Goal: Information Seeking & Learning: Learn about a topic

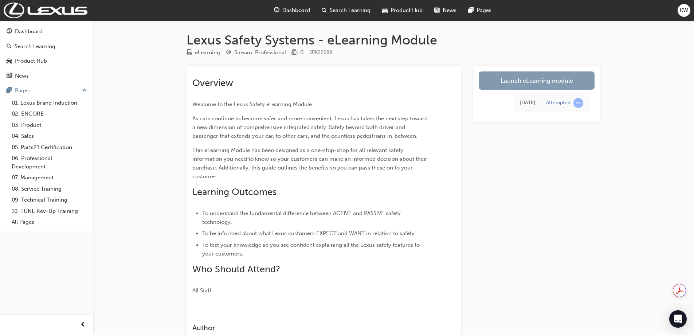
click at [541, 77] on link "Launch eLearning module" at bounding box center [537, 80] width 116 height 18
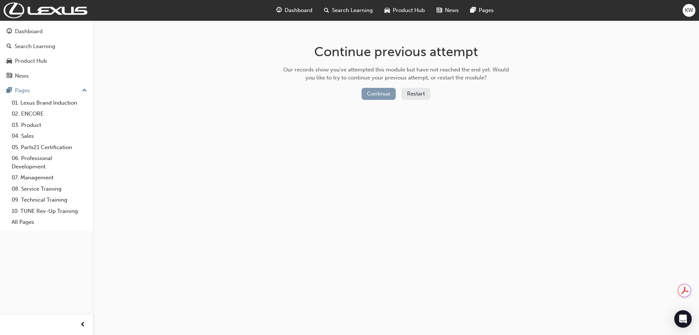
click at [387, 97] on button "Continue" at bounding box center [379, 94] width 34 height 12
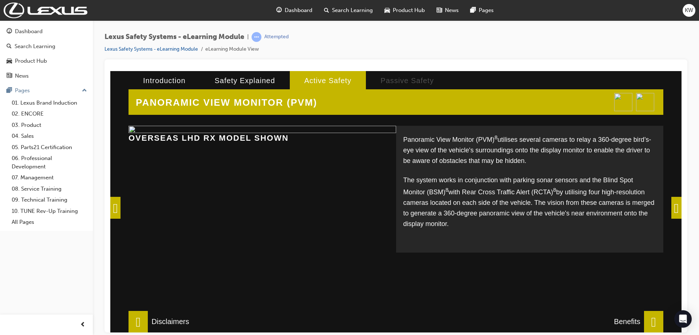
click at [674, 205] on span at bounding box center [677, 207] width 10 height 22
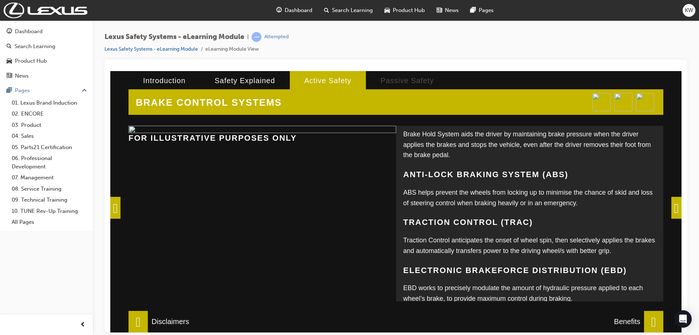
scroll to position [109, 0]
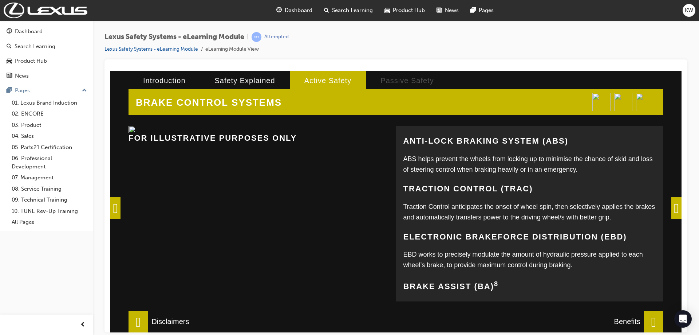
click at [679, 208] on span at bounding box center [677, 207] width 10 height 22
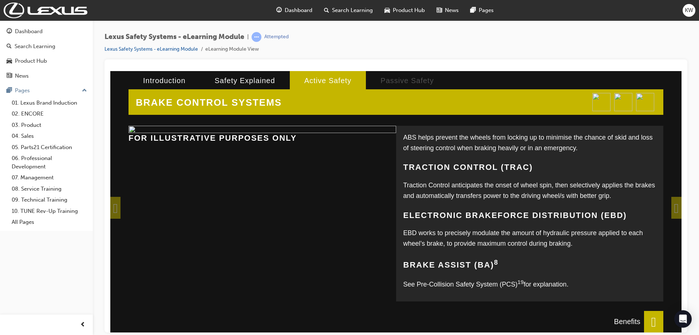
scroll to position [142, 0]
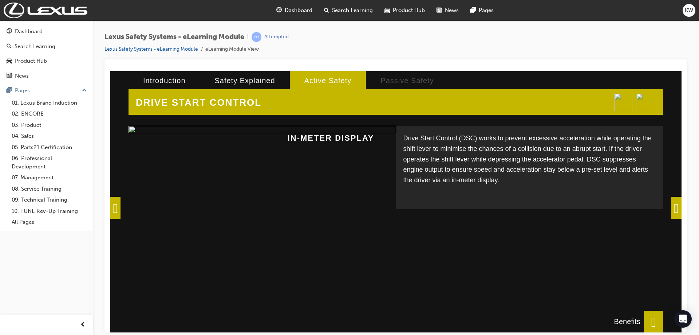
click at [672, 207] on span at bounding box center [677, 207] width 10 height 22
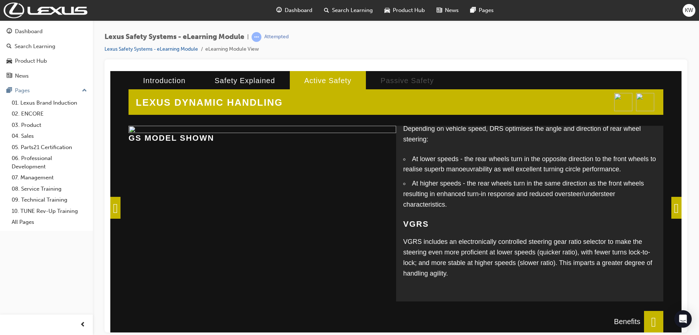
scroll to position [68, 0]
click at [678, 204] on span at bounding box center [677, 207] width 10 height 22
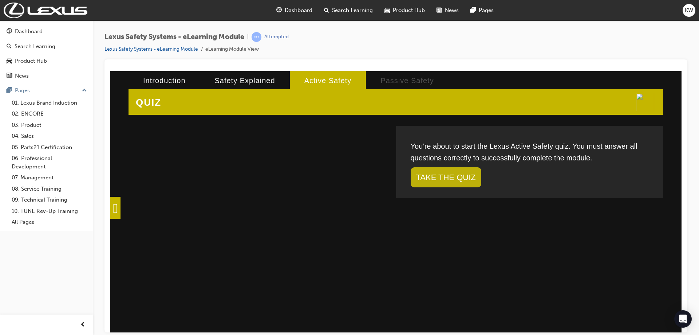
click at [461, 178] on link "TAKE THE QUIZ" at bounding box center [446, 177] width 71 height 20
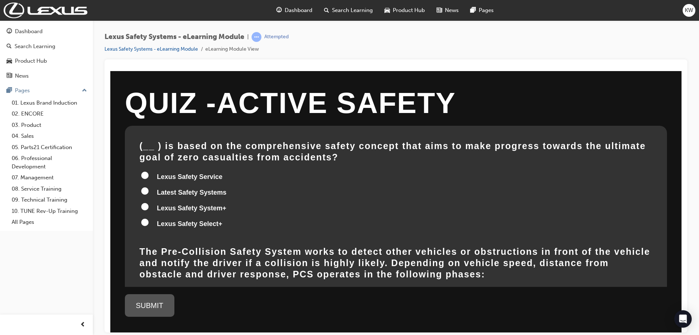
click at [144, 207] on input "Lexus Safety System+" at bounding box center [144, 206] width 7 height 7
radio input "true"
click at [151, 306] on div "SUBMIT" at bounding box center [150, 305] width 50 height 23
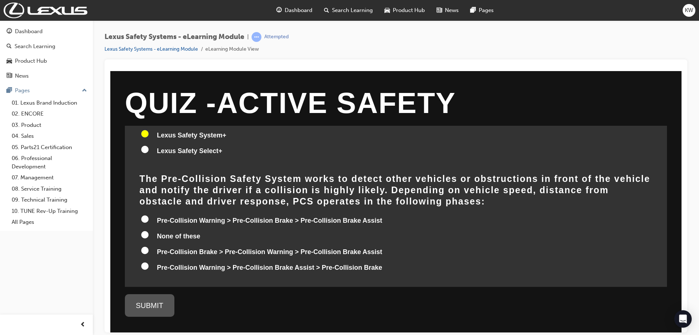
scroll to position [109, 0]
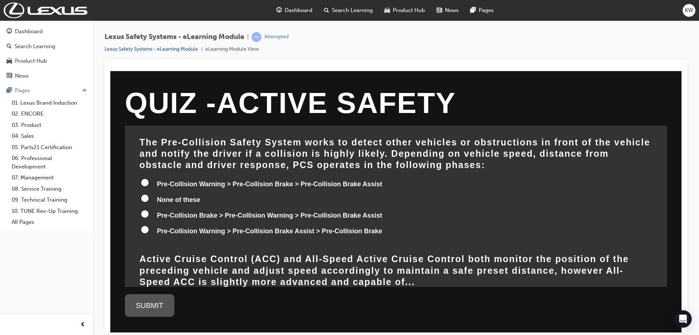
click at [144, 231] on input "Pre-Collision Warning > Pre-Collision Brake Assist > Pre-Collision Brake" at bounding box center [144, 228] width 7 height 7
radio input "true"
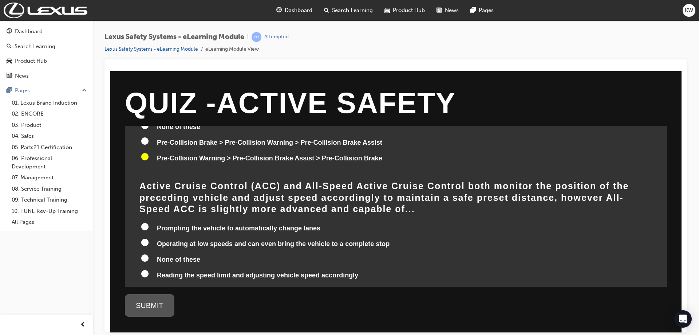
scroll to position [219, 0]
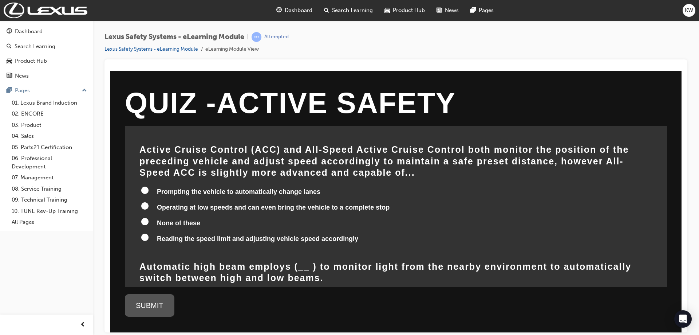
click at [145, 202] on input "Operating at low speeds and can even bring the vehicle to a complete stop" at bounding box center [144, 205] width 7 height 7
radio input "true"
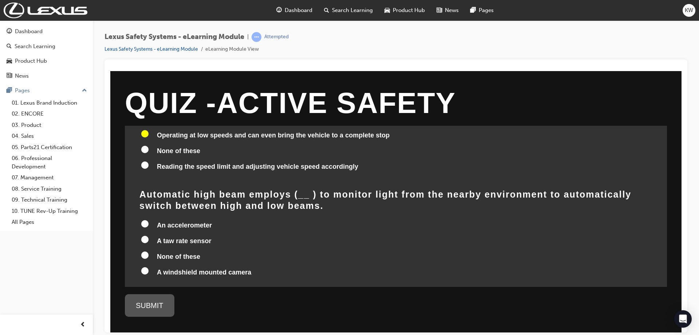
scroll to position [291, 0]
click at [145, 266] on input "A windshield mounted camera" at bounding box center [144, 269] width 7 height 7
radio input "true"
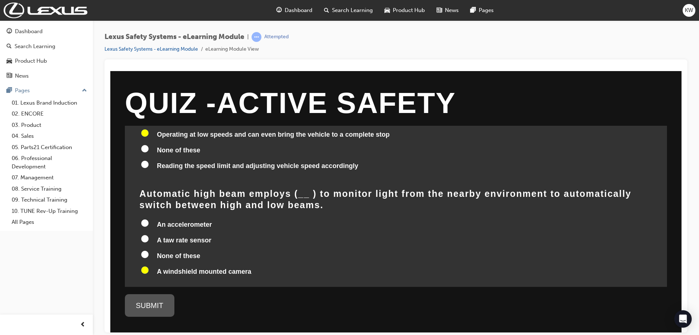
radio input "true"
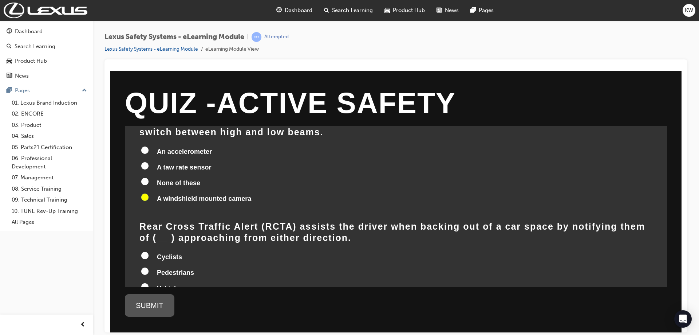
scroll to position [401, 0]
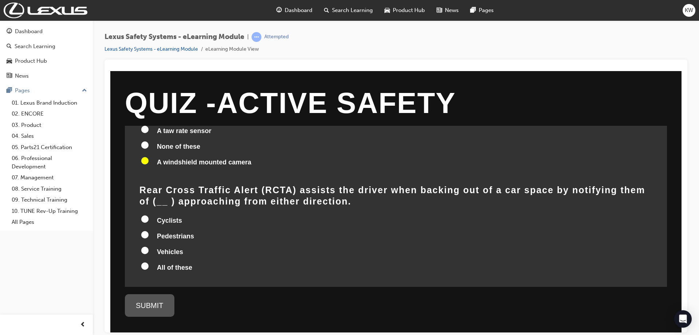
click at [147, 262] on input "All of these" at bounding box center [144, 265] width 7 height 7
radio input "true"
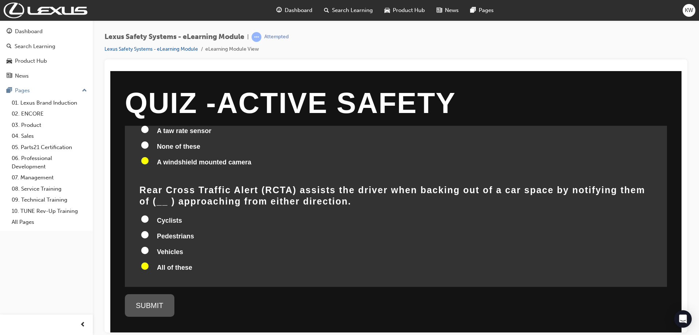
radio input "true"
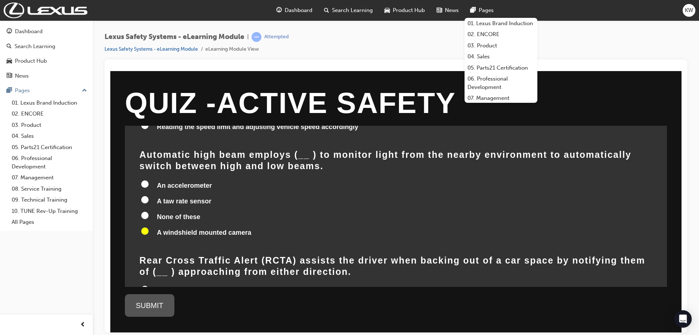
scroll to position [364, 0]
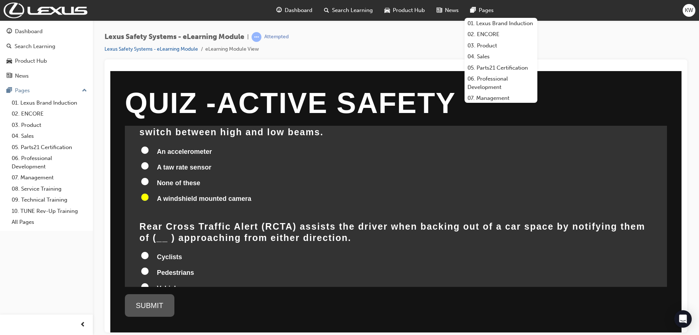
click at [594, 31] on div "Lexus Safety Systems - eLearning Module | Attempted Lexus Safety Systems - eLea…" at bounding box center [396, 168] width 606 height 296
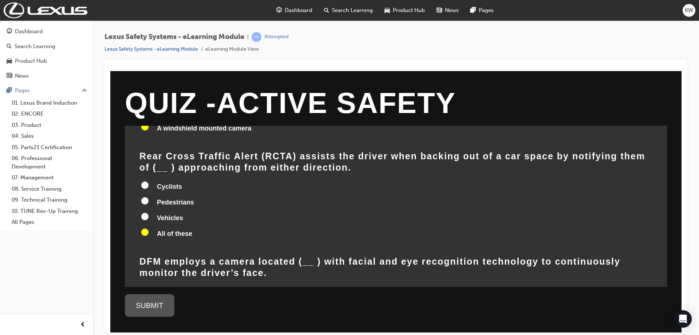
scroll to position [510, 0]
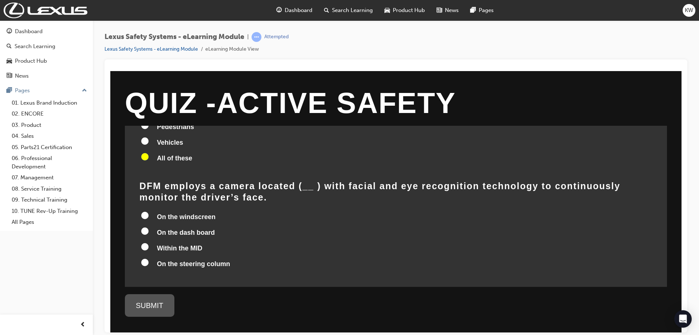
click at [143, 227] on input "On the dash board" at bounding box center [144, 230] width 7 height 7
radio input "true"
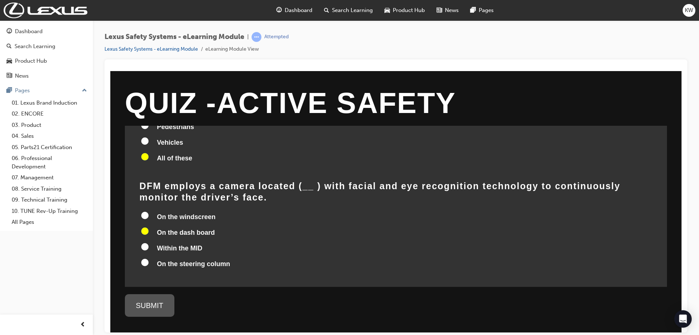
radio input "true"
click at [145, 258] on input "On the steering column" at bounding box center [144, 261] width 7 height 7
radio input "true"
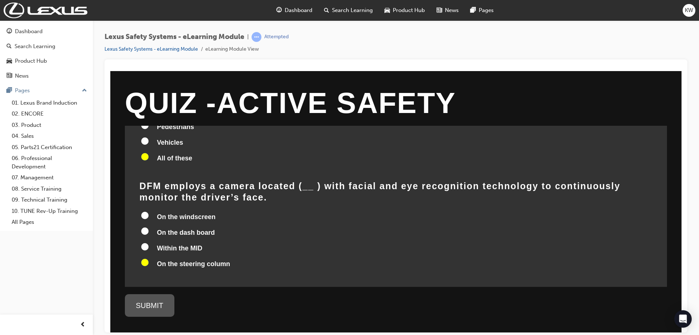
radio input "true"
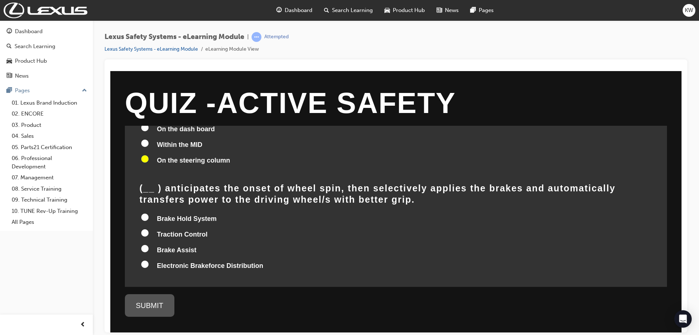
scroll to position [619, 0]
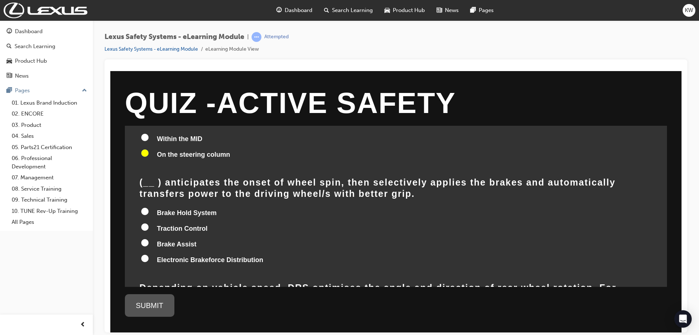
click at [144, 223] on input "Traction Control" at bounding box center [144, 226] width 7 height 7
radio input "true"
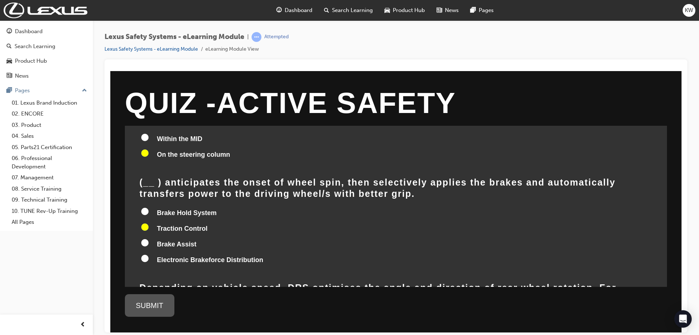
radio input "true"
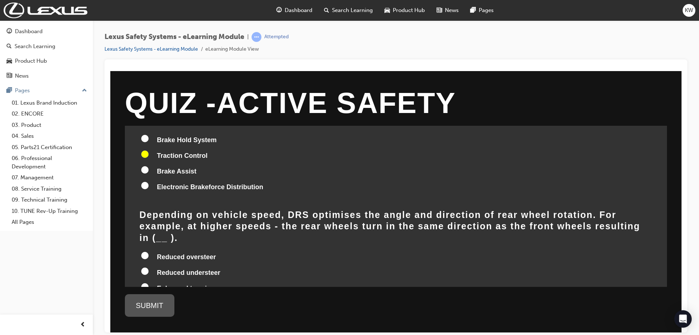
scroll to position [729, 0]
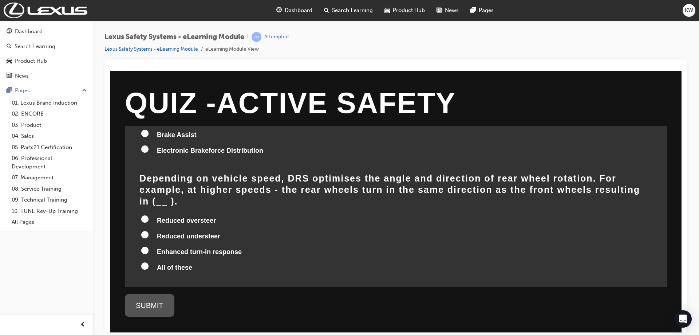
click at [145, 262] on input "All of these" at bounding box center [144, 265] width 7 height 7
radio input "true"
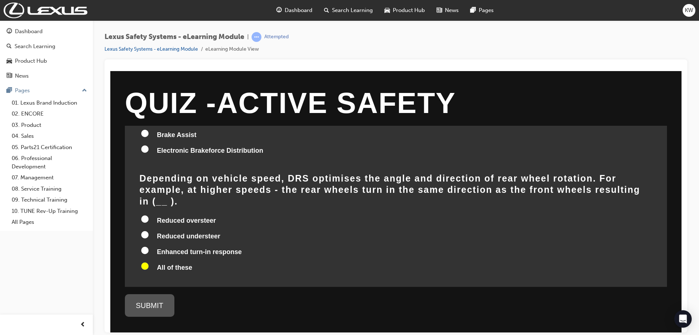
radio input "true"
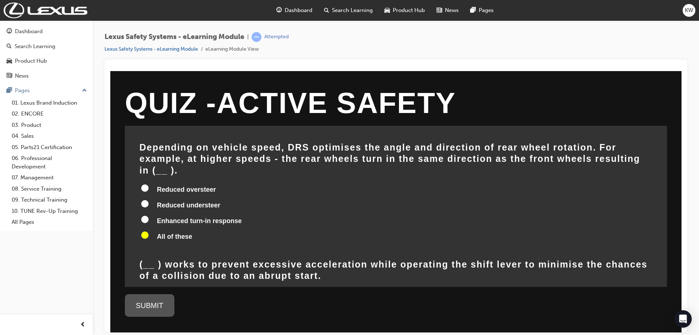
scroll to position [801, 0]
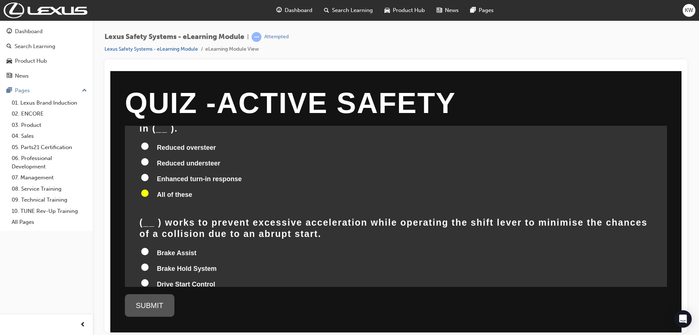
click at [145, 279] on input "Drive Start Control" at bounding box center [144, 282] width 7 height 7
radio input "true"
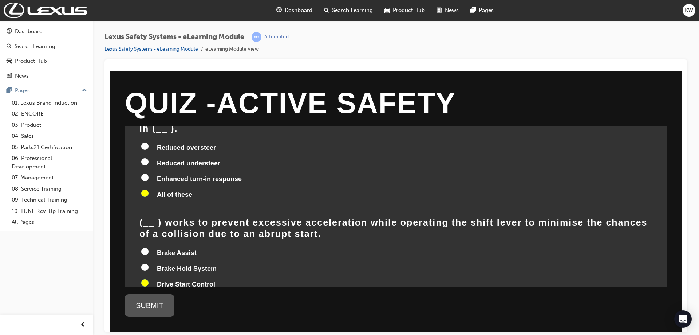
radio input "true"
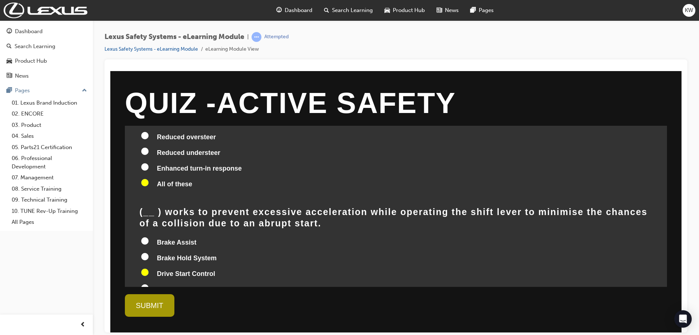
scroll to position [817, 0]
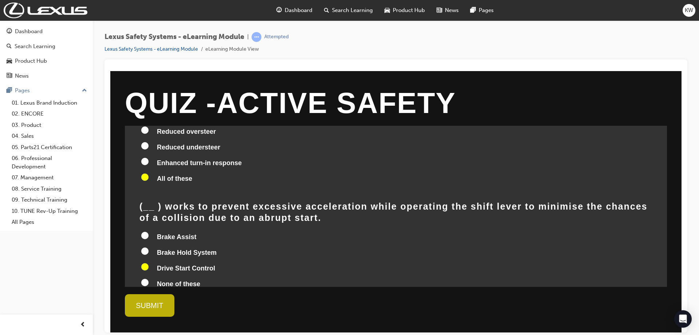
click at [153, 304] on div "SUBMIT" at bounding box center [150, 305] width 50 height 23
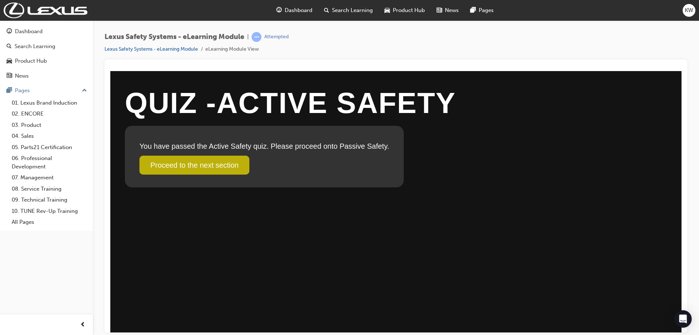
click at [217, 166] on link "Proceed to the next section" at bounding box center [195, 164] width 110 height 19
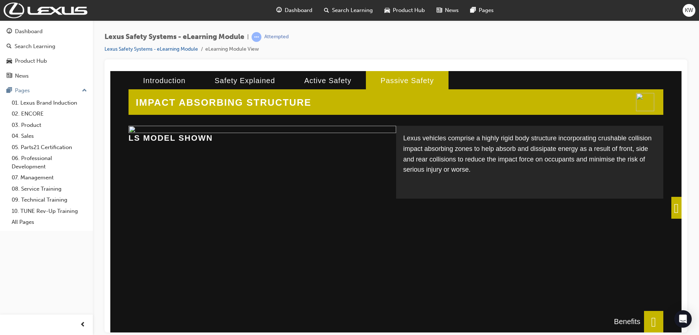
click at [672, 206] on span at bounding box center [677, 207] width 10 height 22
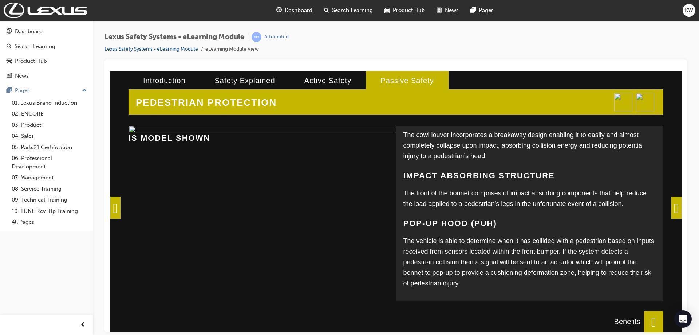
scroll to position [120, 0]
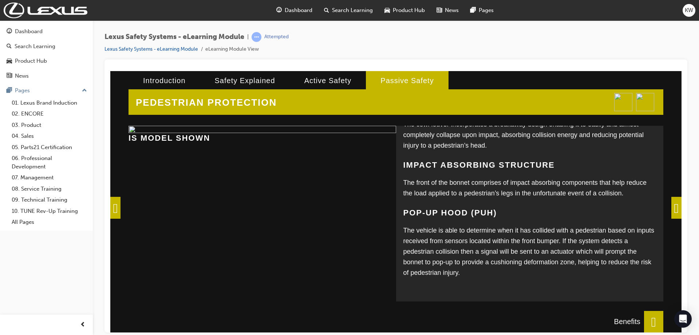
click at [674, 211] on span at bounding box center [677, 207] width 10 height 22
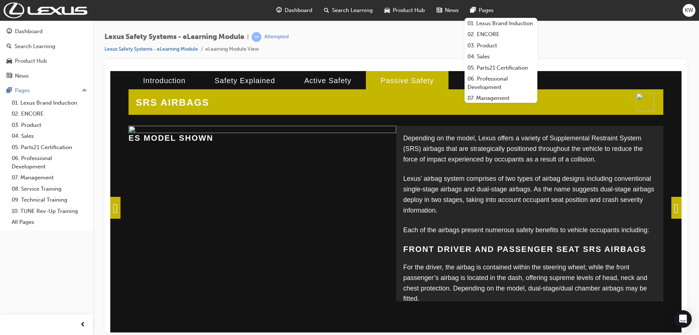
click at [587, 80] on div "Introduction Safety Explained Active Safety Passive Safety" at bounding box center [415, 80] width 572 height 19
click at [638, 42] on div "Lexus Safety Systems - eLearning Module | Attempted Lexus Safety Systems - eLea…" at bounding box center [396, 45] width 583 height 27
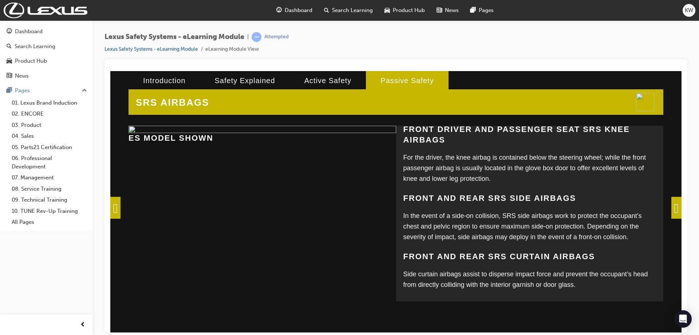
scroll to position [191, 0]
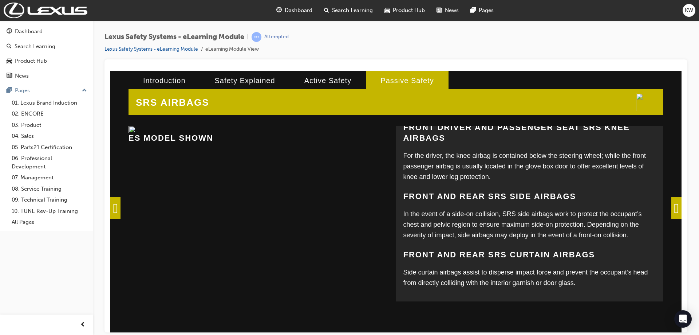
click at [672, 212] on span at bounding box center [677, 207] width 10 height 22
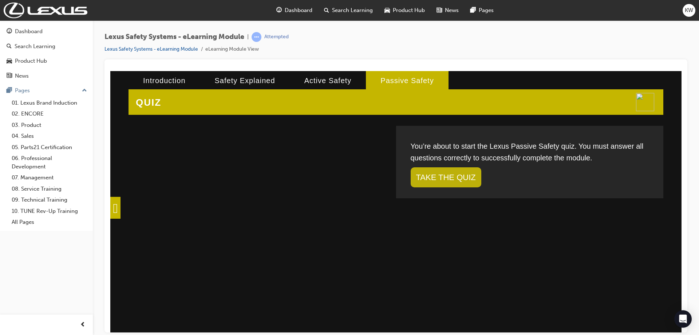
click at [469, 174] on link "TAKE THE QUIZ" at bounding box center [446, 177] width 71 height 20
click at [119, 211] on span at bounding box center [115, 207] width 10 height 22
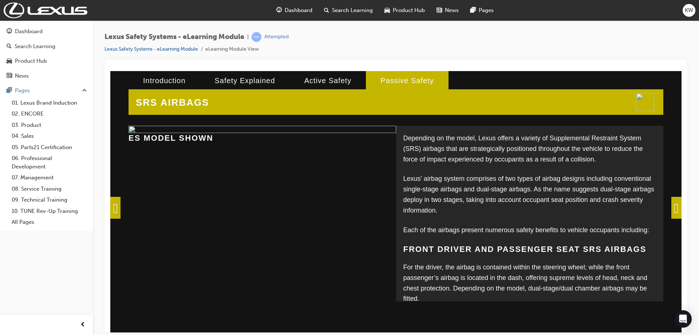
click at [121, 209] on span at bounding box center [115, 207] width 10 height 22
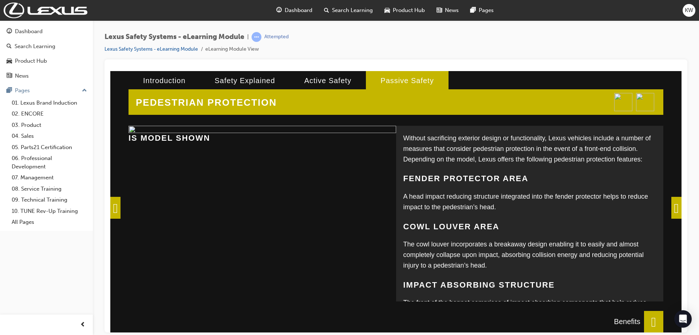
click at [119, 209] on span at bounding box center [115, 207] width 10 height 22
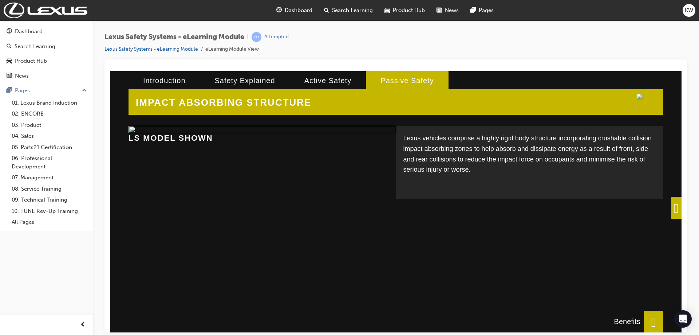
click at [672, 209] on span at bounding box center [677, 207] width 10 height 22
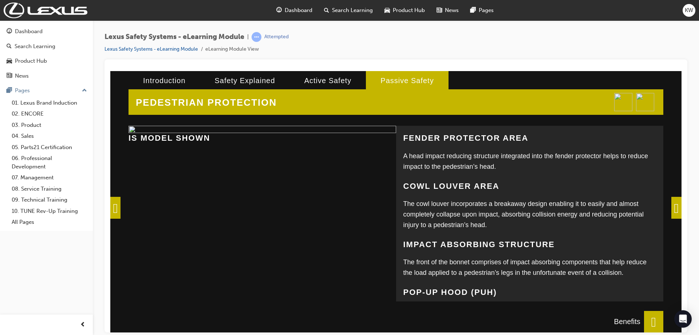
scroll to position [73, 0]
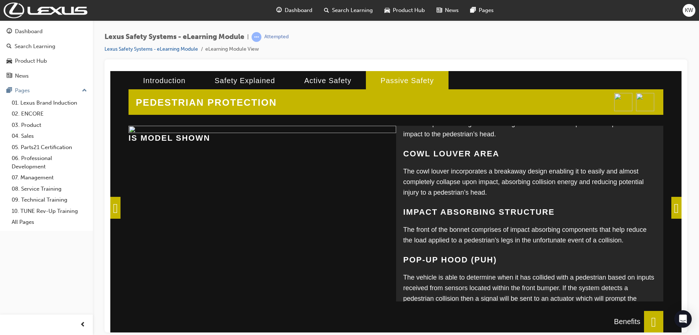
click at [675, 206] on span at bounding box center [677, 207] width 10 height 22
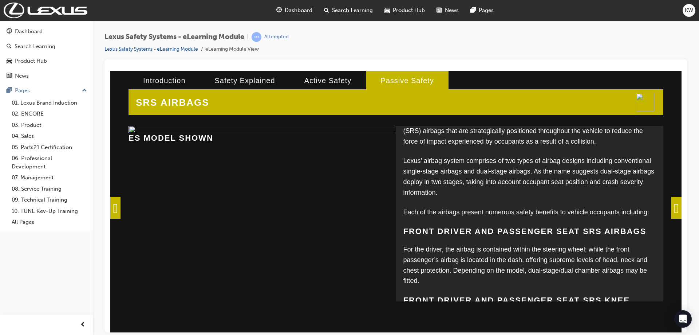
scroll to position [0, 0]
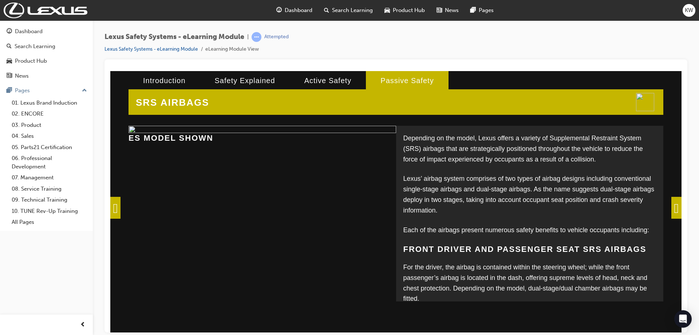
click at [117, 204] on span at bounding box center [115, 207] width 10 height 22
click at [119, 205] on div "IMPACT ABSORBING STRUCTURE Lexus vehicles comprise a highly rigid body structur…" at bounding box center [396, 219] width 572 height 296
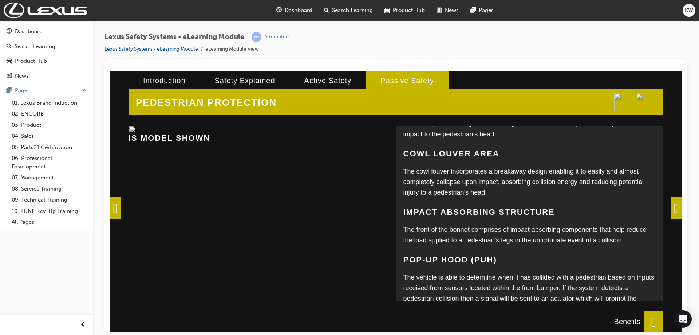
click at [119, 205] on span at bounding box center [115, 207] width 10 height 22
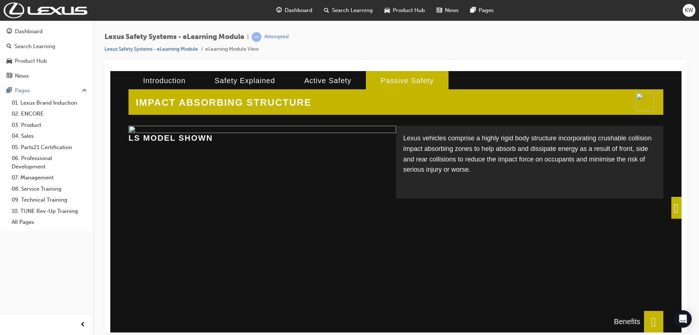
click at [656, 322] on span at bounding box center [653, 321] width 19 height 22
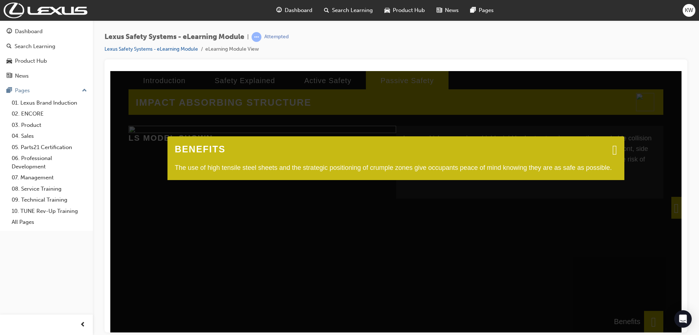
click at [613, 150] on span at bounding box center [615, 149] width 5 height 7
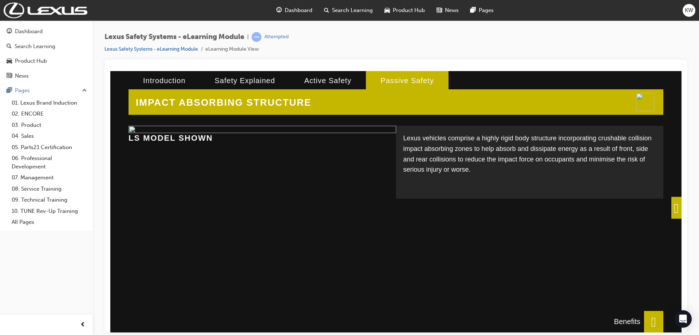
click at [674, 207] on span at bounding box center [677, 207] width 10 height 22
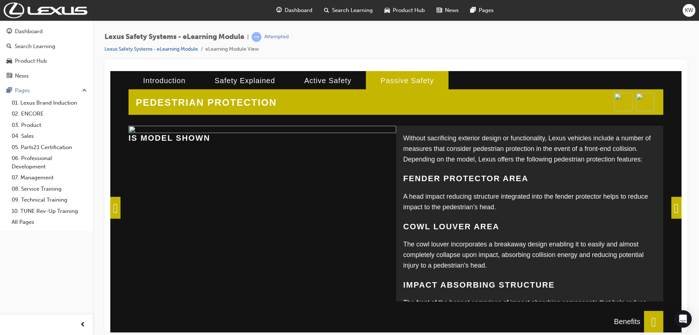
scroll to position [36, 0]
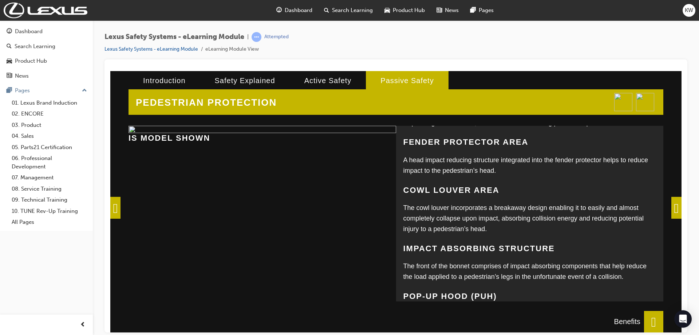
click at [675, 210] on span at bounding box center [677, 207] width 10 height 22
click at [675, 210] on div "IMPACT ABSORBING STRUCTURE Lexus vehicles comprise a highly rigid body structur…" at bounding box center [396, 219] width 572 height 296
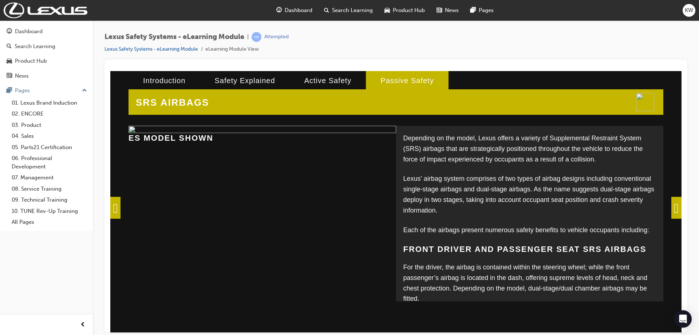
click at [672, 208] on span at bounding box center [677, 207] width 10 height 22
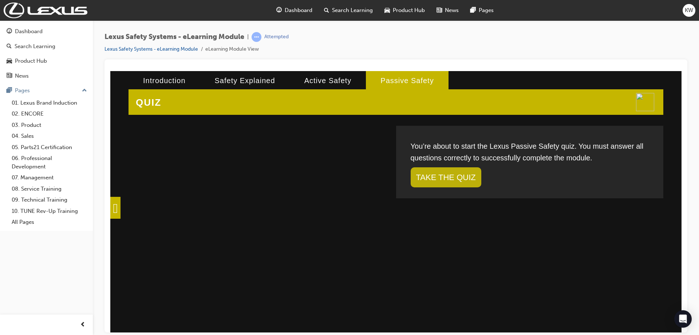
click at [463, 178] on link "TAKE THE QUIZ" at bounding box center [446, 177] width 71 height 20
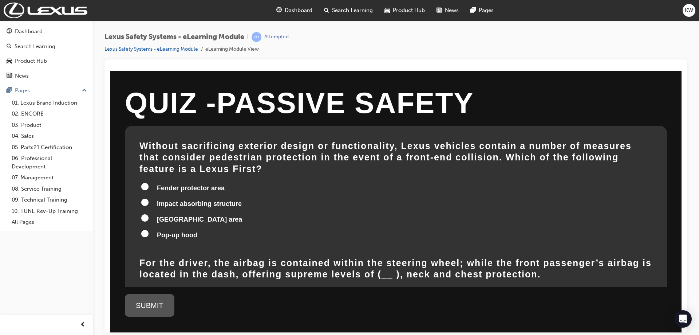
drag, startPoint x: 149, startPoint y: 204, endPoint x: 155, endPoint y: 205, distance: 5.5
click at [149, 213] on label "Cowl Louvre area" at bounding box center [396, 220] width 513 height 14
click at [149, 214] on input "Cowl Louvre area" at bounding box center [144, 217] width 7 height 7
radio input "true"
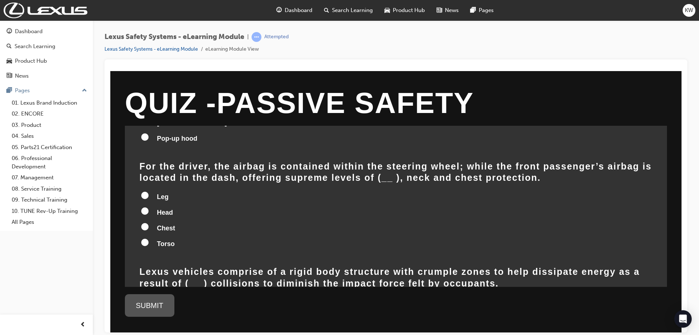
scroll to position [109, 0]
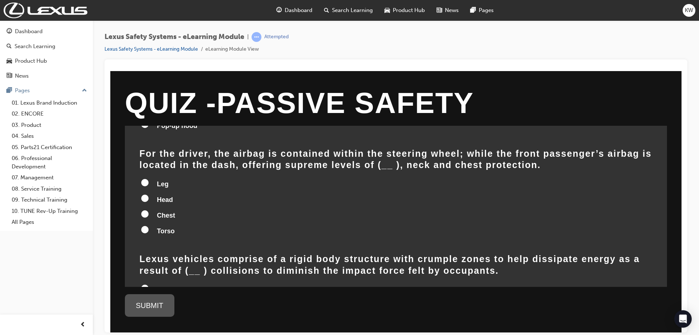
click at [145, 194] on input "Head" at bounding box center [144, 197] width 7 height 7
radio input "true"
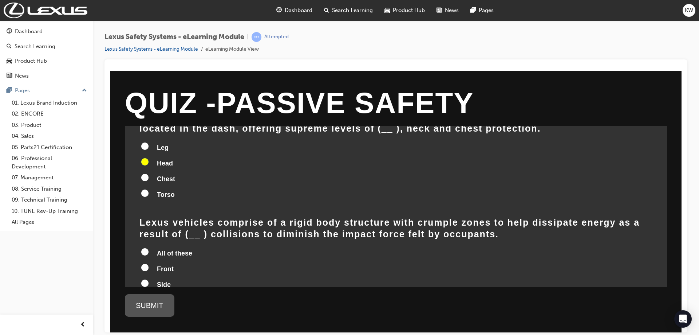
scroll to position [182, 0]
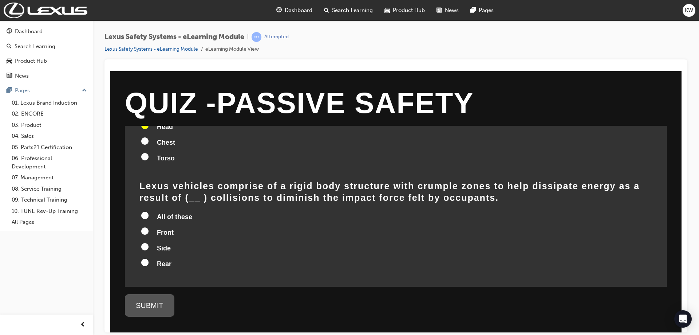
click at [145, 227] on input "Front" at bounding box center [144, 230] width 7 height 7
radio input "true"
click at [144, 227] on input "Front" at bounding box center [144, 230] width 7 height 7
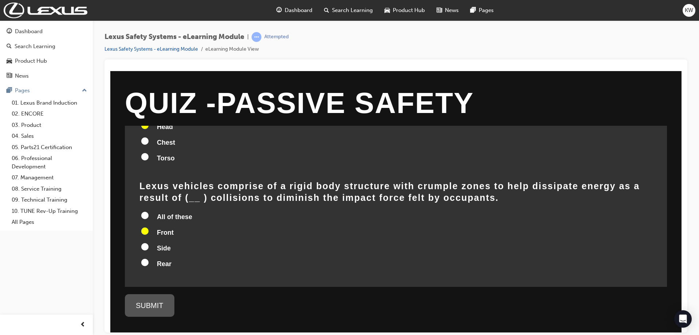
radio input "true"
click at [144, 211] on input "All of these" at bounding box center [144, 214] width 7 height 7
radio input "true"
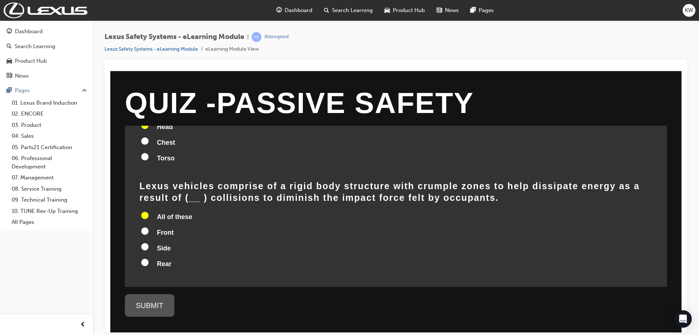
radio input "true"
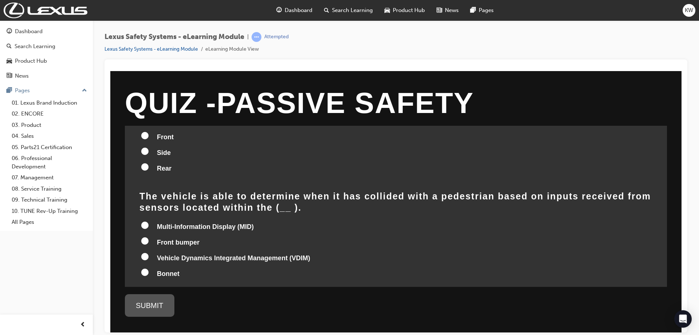
scroll to position [290, 0]
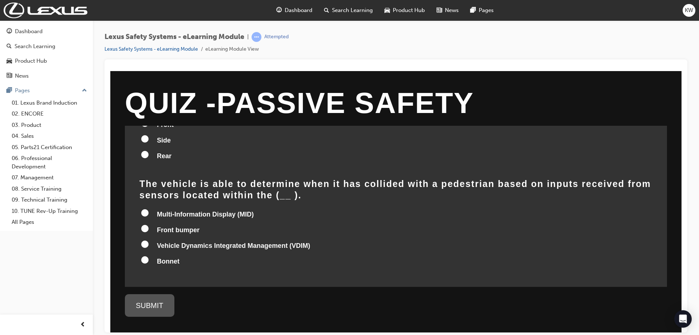
click at [145, 224] on input "Front bumper" at bounding box center [144, 227] width 7 height 7
radio input "true"
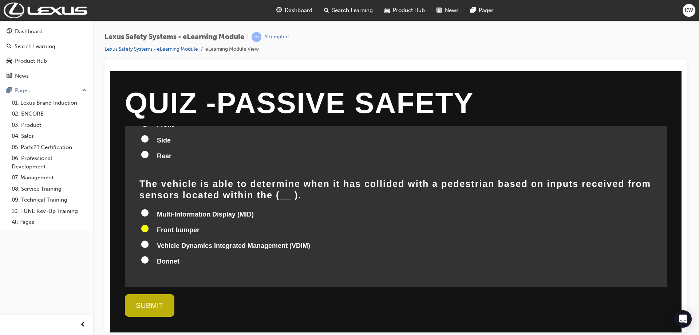
click at [157, 303] on div "SUBMIT" at bounding box center [150, 305] width 50 height 23
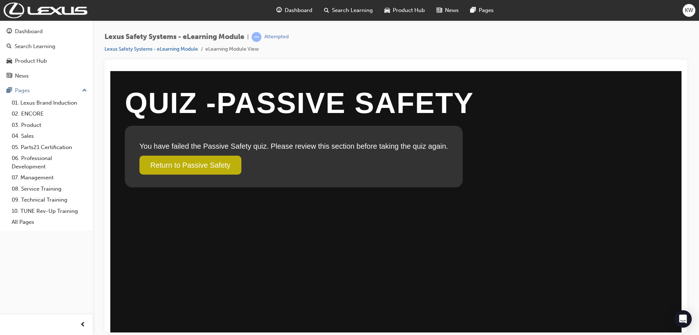
click at [214, 166] on link "Return to Passive Safety" at bounding box center [191, 164] width 102 height 19
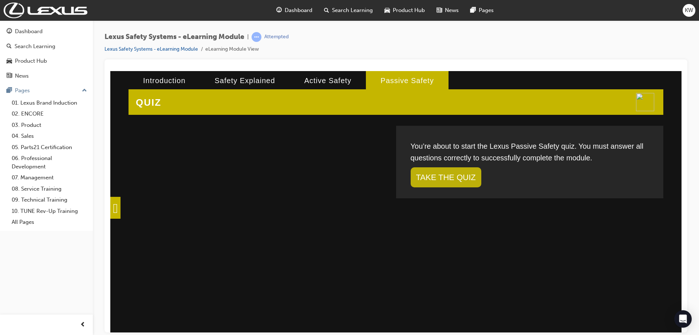
click at [445, 176] on link "TAKE THE QUIZ" at bounding box center [446, 177] width 71 height 20
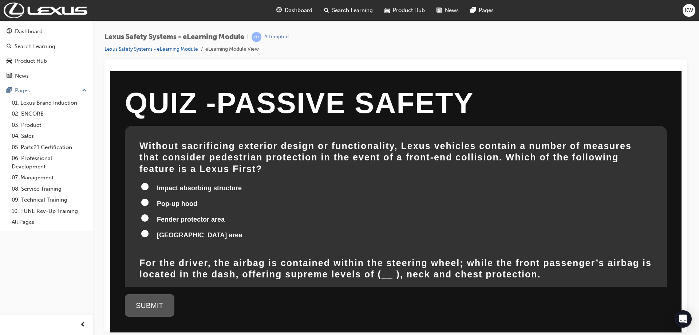
click at [146, 229] on input "Cowl Louvre area" at bounding box center [144, 232] width 7 height 7
radio input "true"
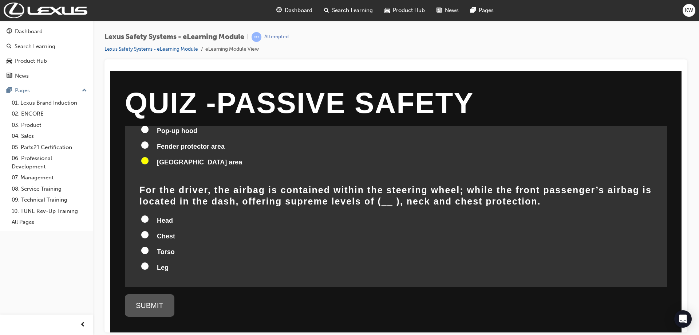
scroll to position [109, 0]
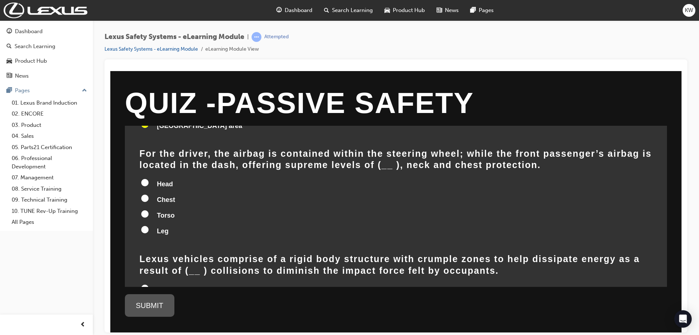
click at [144, 178] on input "Head" at bounding box center [144, 181] width 7 height 7
radio input "true"
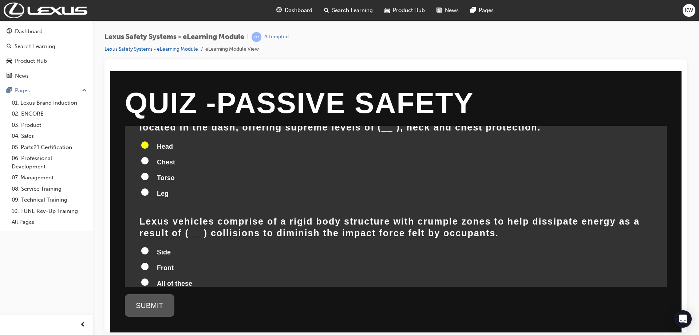
scroll to position [182, 0]
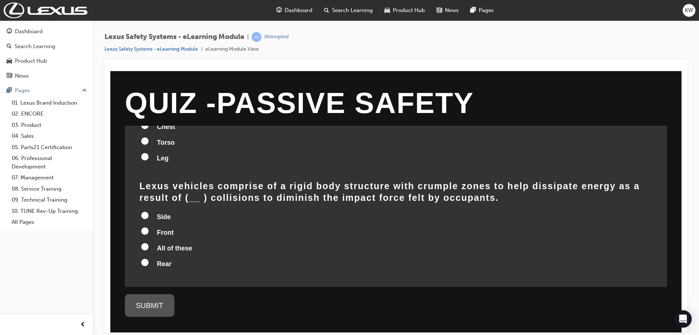
click at [145, 227] on input "Front" at bounding box center [144, 230] width 7 height 7
radio input "true"
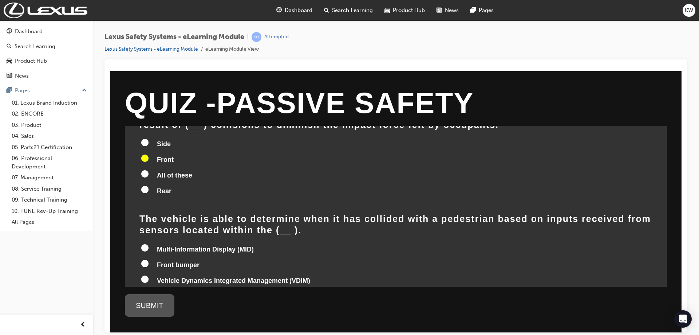
scroll to position [290, 0]
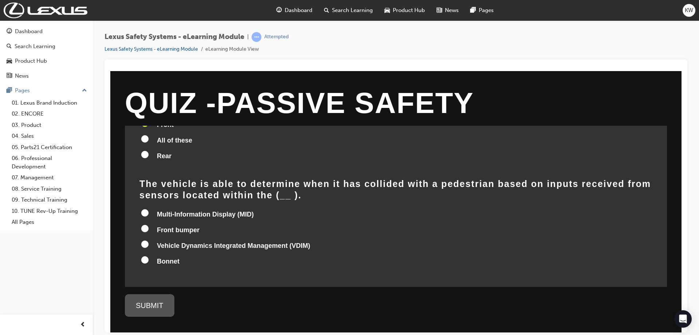
click at [147, 224] on input "Front bumper" at bounding box center [144, 227] width 7 height 7
radio input "true"
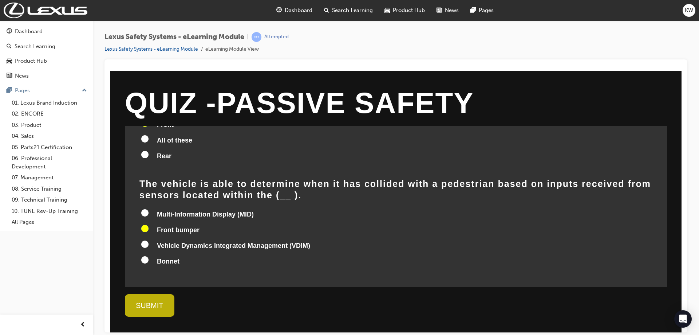
click at [155, 303] on div "SUBMIT" at bounding box center [150, 305] width 50 height 23
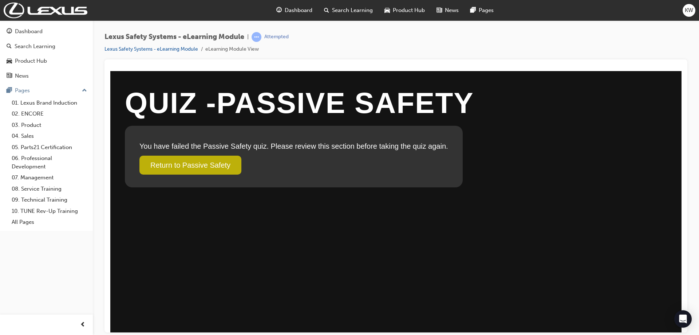
click at [222, 163] on link "Return to Passive Safety" at bounding box center [191, 164] width 102 height 19
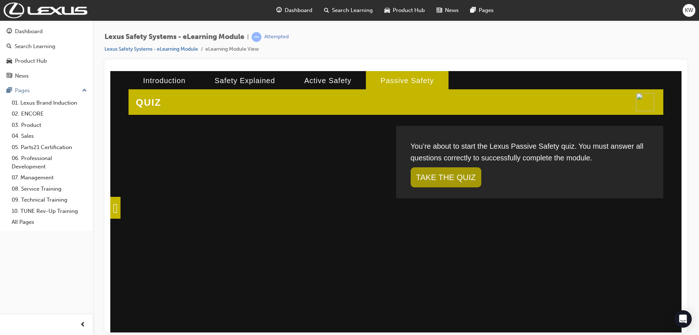
click at [121, 212] on span at bounding box center [115, 207] width 10 height 22
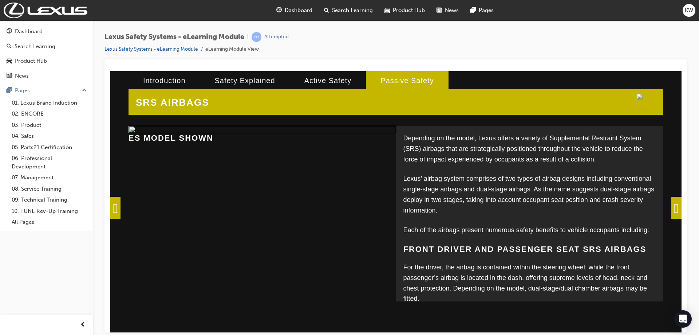
click at [118, 206] on span at bounding box center [115, 207] width 10 height 22
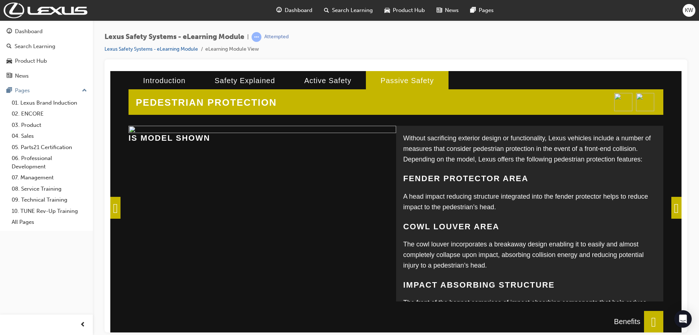
click at [676, 210] on span at bounding box center [677, 207] width 10 height 22
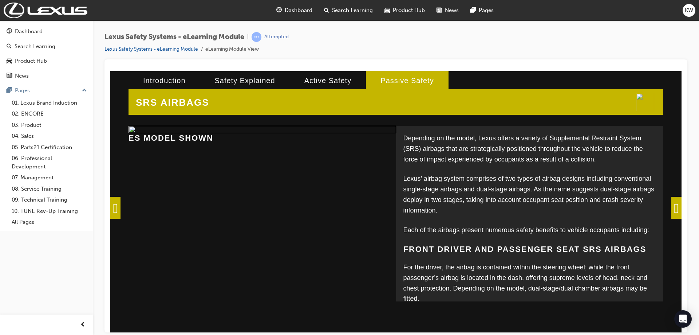
click at [675, 213] on span at bounding box center [677, 207] width 10 height 22
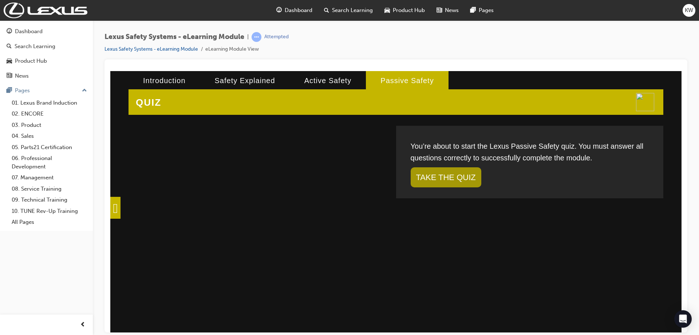
click at [426, 172] on link "TAKE THE QUIZ" at bounding box center [446, 177] width 71 height 20
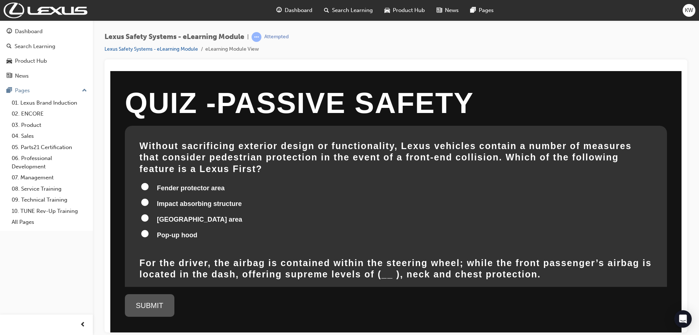
click at [142, 198] on input "Impact absorbing structure" at bounding box center [144, 201] width 7 height 7
radio input "true"
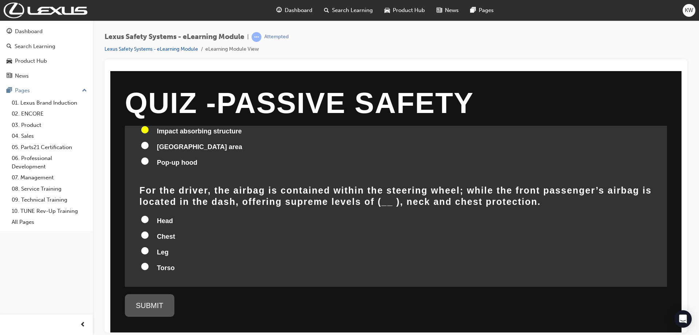
scroll to position [73, 0]
click at [146, 215] on input "Head" at bounding box center [144, 218] width 7 height 7
radio input "true"
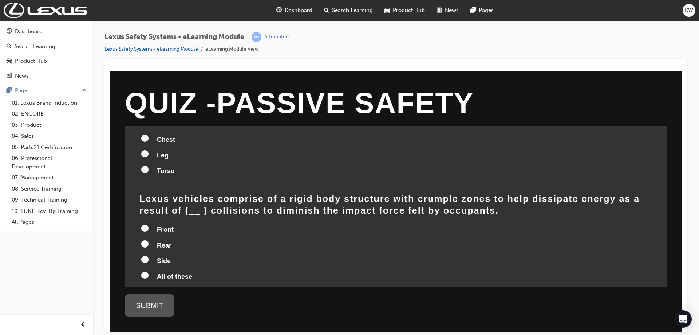
scroll to position [182, 0]
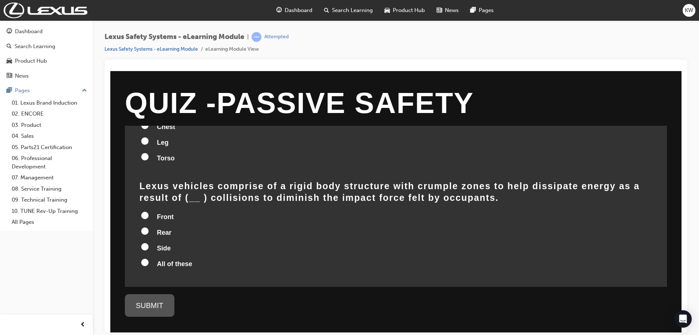
click at [145, 258] on input "All of these" at bounding box center [144, 261] width 7 height 7
radio input "true"
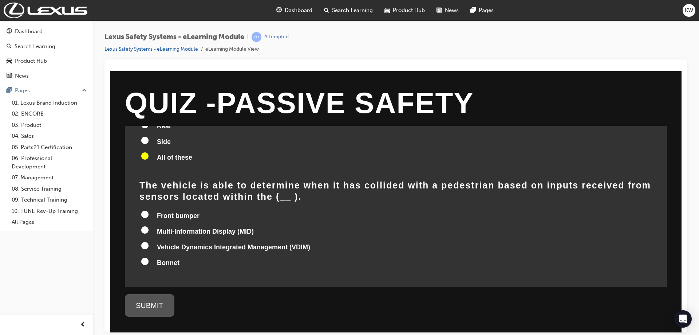
scroll to position [290, 0]
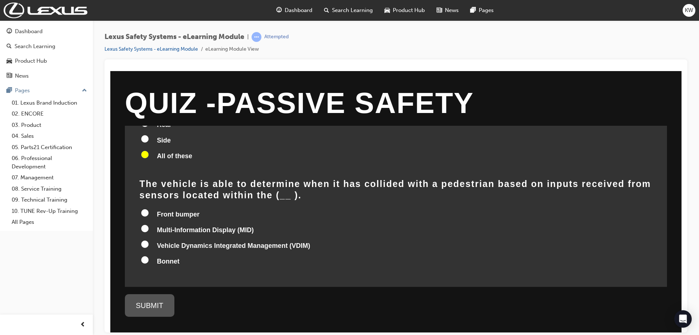
click at [144, 209] on input "Front bumper" at bounding box center [144, 212] width 7 height 7
radio input "true"
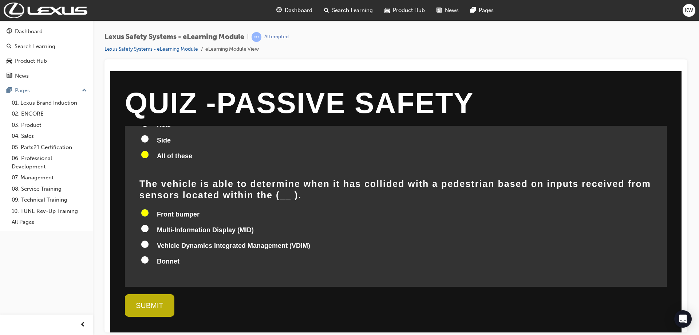
click at [160, 310] on div "SUBMIT" at bounding box center [150, 305] width 50 height 23
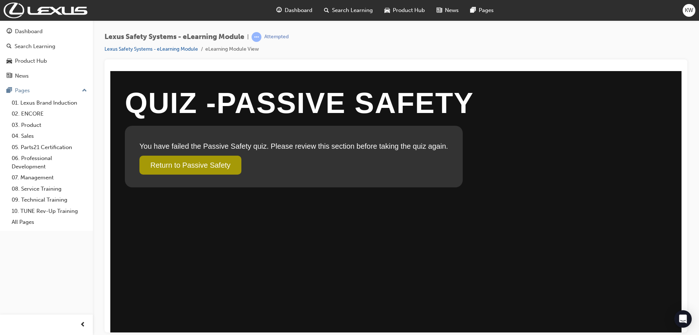
scroll to position [0, 0]
click at [212, 166] on link "Return to Passive Safety" at bounding box center [191, 164] width 102 height 19
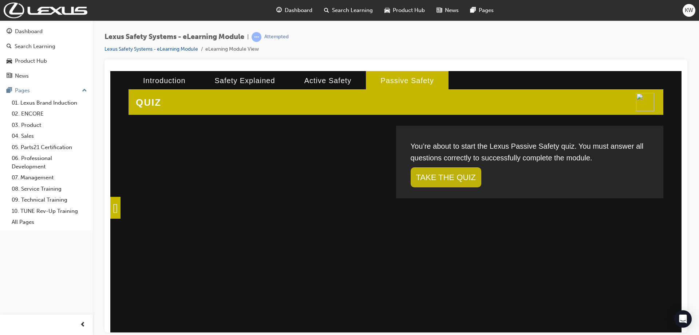
click at [453, 179] on link "TAKE THE QUIZ" at bounding box center [446, 177] width 71 height 20
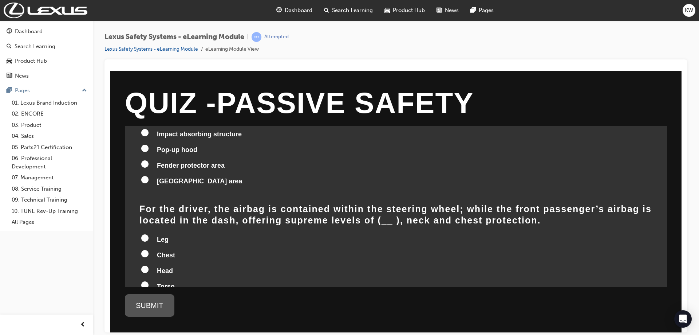
scroll to position [73, 0]
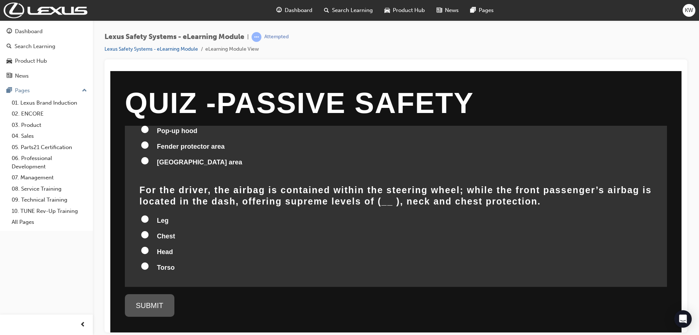
click at [146, 262] on input "Torso" at bounding box center [144, 265] width 7 height 7
radio input "true"
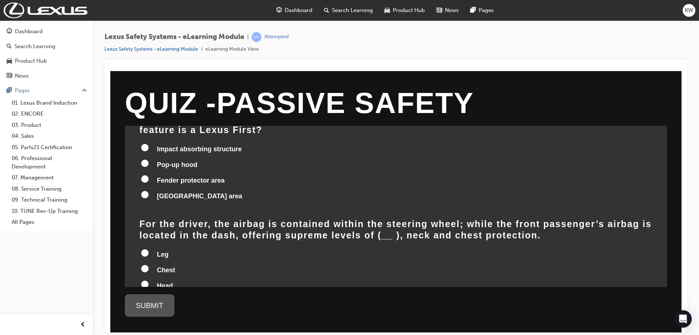
scroll to position [0, 0]
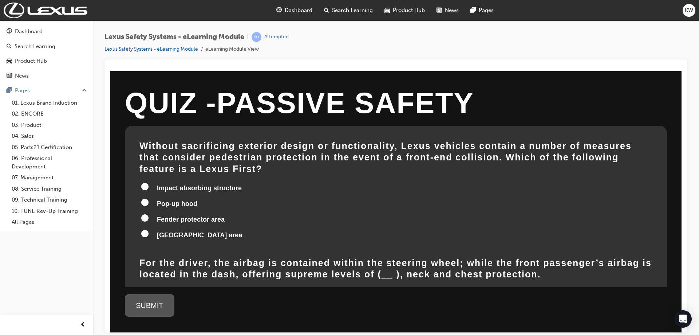
click at [143, 182] on input "Impact absorbing structure" at bounding box center [144, 185] width 7 height 7
radio input "true"
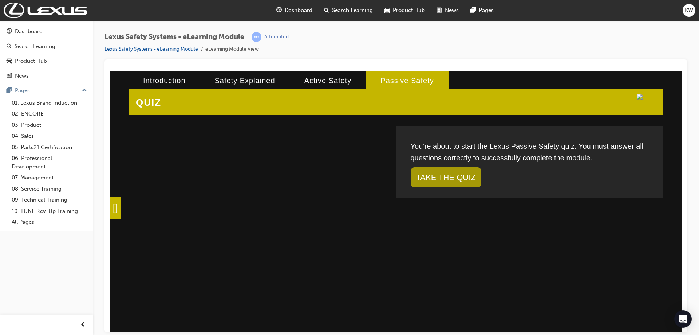
click at [115, 205] on span at bounding box center [115, 207] width 10 height 22
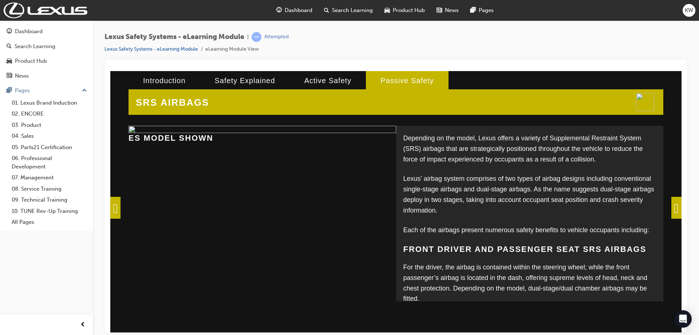
click at [121, 211] on span at bounding box center [115, 207] width 10 height 22
click at [124, 211] on div "SRS AIRBAGS Depending on the model, Lexus offers a variety of Supplemental Rest…" at bounding box center [396, 201] width 572 height 261
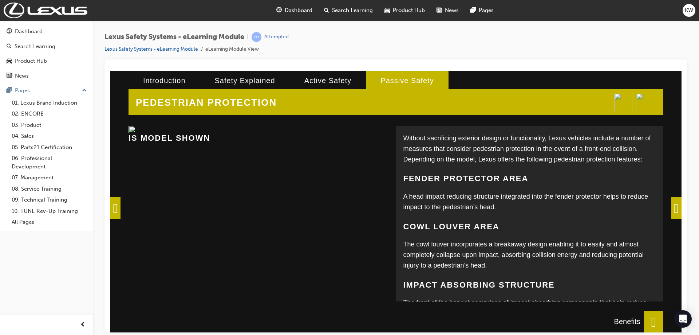
click at [119, 202] on span at bounding box center [115, 207] width 10 height 22
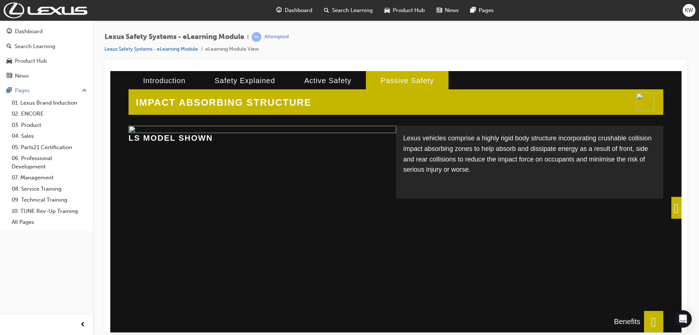
click at [651, 321] on span at bounding box center [653, 321] width 19 height 22
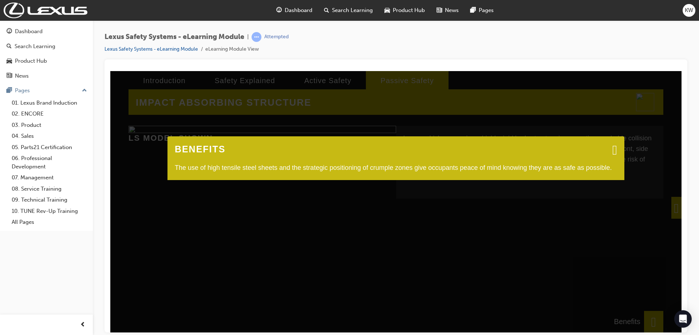
click at [613, 150] on span at bounding box center [615, 149] width 5 height 7
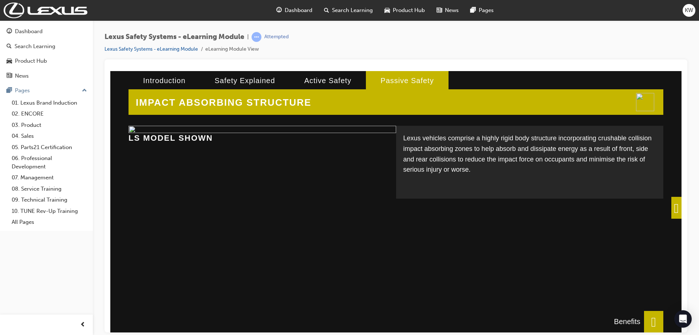
click at [672, 205] on span at bounding box center [677, 207] width 10 height 22
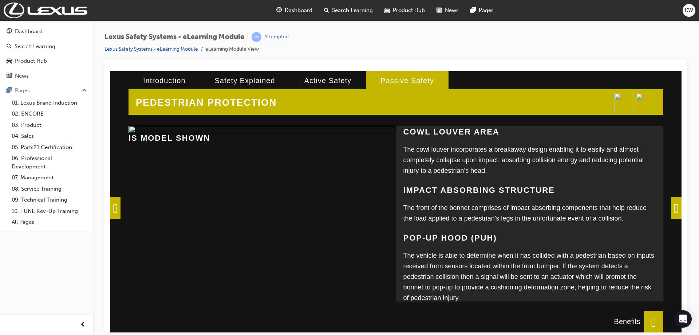
scroll to position [109, 0]
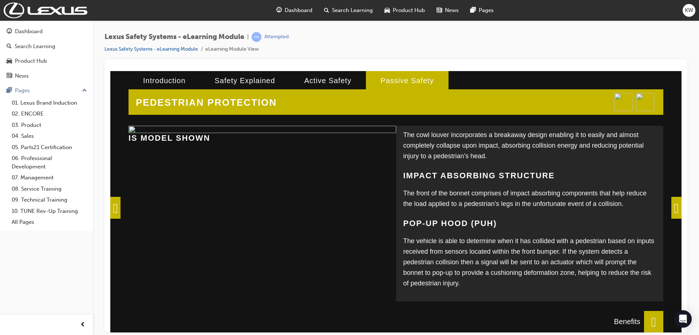
click at [672, 208] on span at bounding box center [677, 207] width 10 height 22
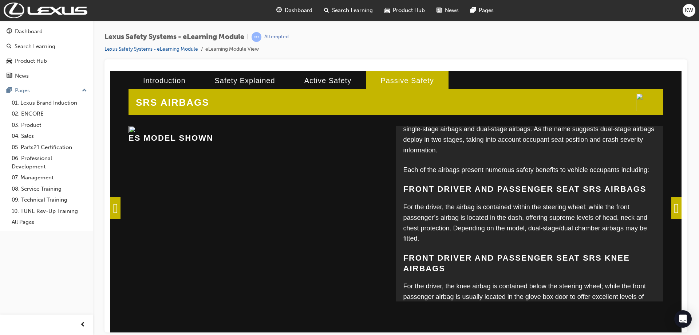
scroll to position [73, 0]
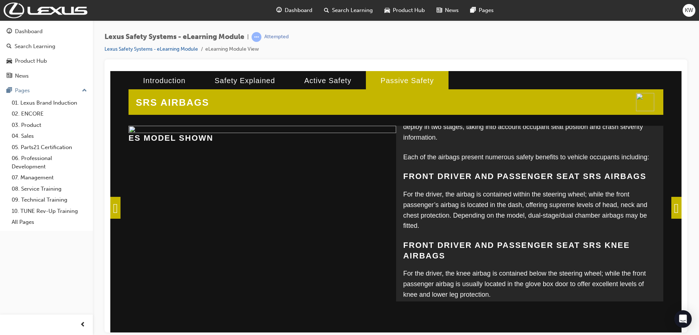
click at [673, 206] on span at bounding box center [677, 207] width 10 height 22
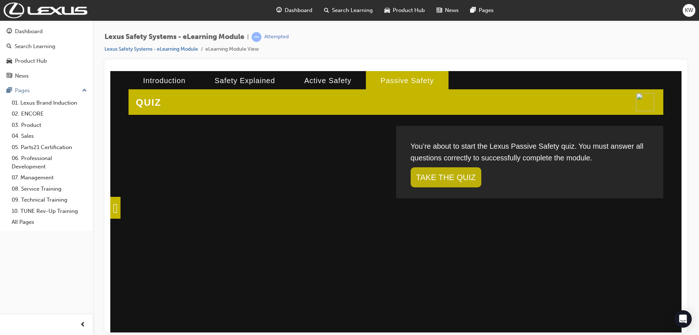
click at [450, 180] on link "TAKE THE QUIZ" at bounding box center [446, 177] width 71 height 20
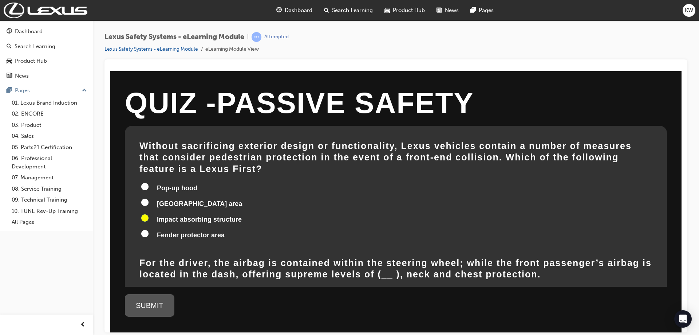
click at [145, 214] on input "Impact absorbing structure" at bounding box center [144, 217] width 7 height 7
radio input "true"
click at [148, 198] on input "Cowl Louvre area" at bounding box center [144, 201] width 7 height 7
radio input "true"
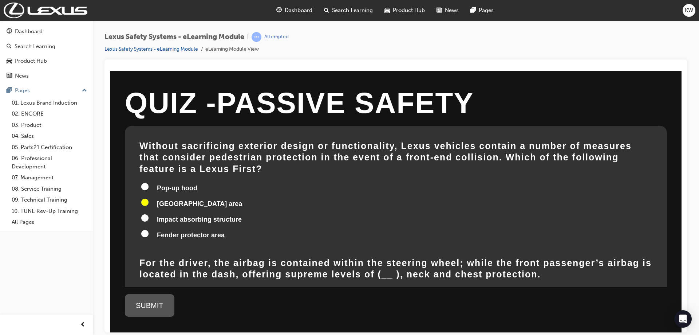
radio input "true"
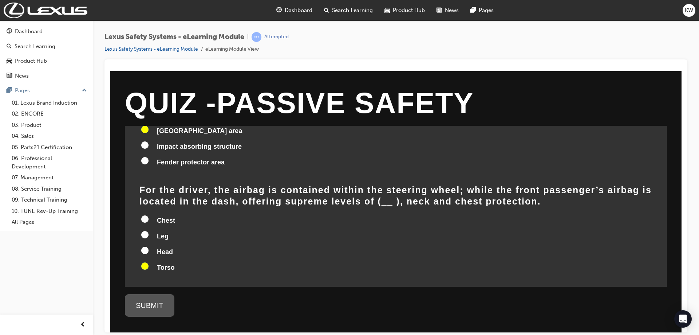
click at [147, 246] on input "Head" at bounding box center [144, 249] width 7 height 7
radio input "true"
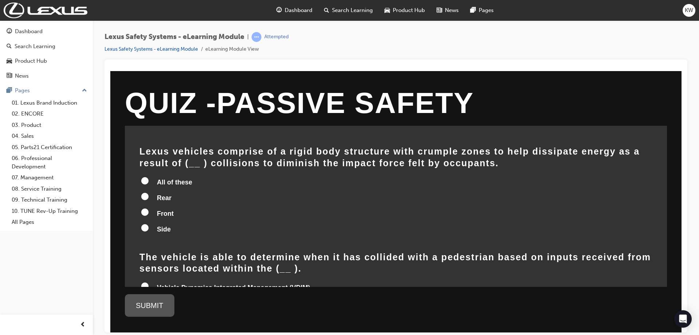
scroll to position [290, 0]
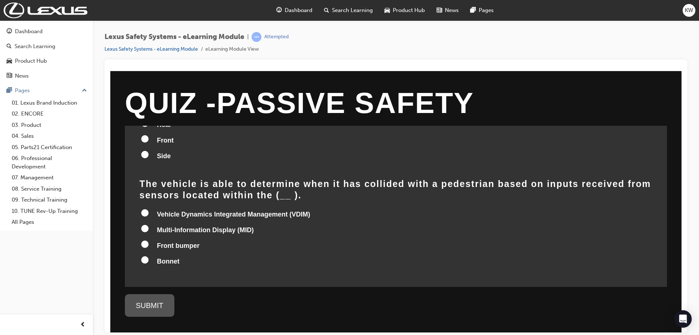
click at [142, 240] on input "Front bumper" at bounding box center [144, 243] width 7 height 7
radio input "true"
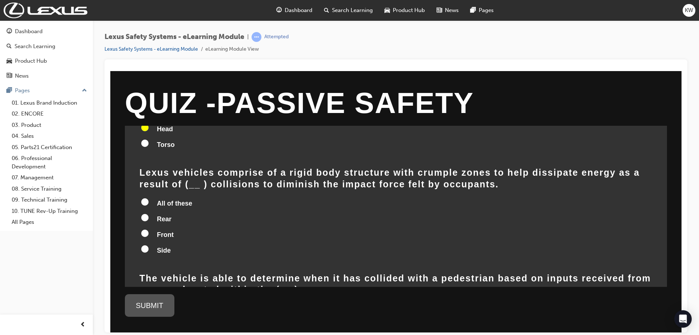
scroll to position [181, 0]
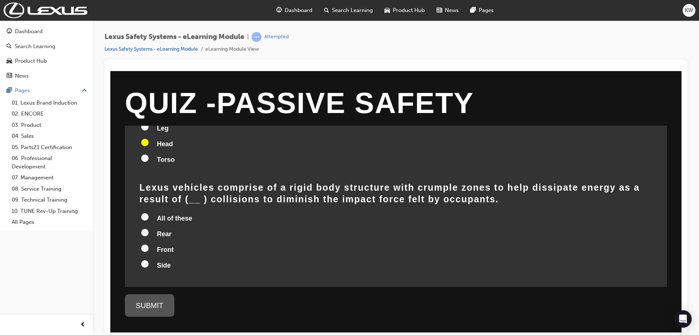
click at [145, 213] on input "All of these" at bounding box center [144, 216] width 7 height 7
radio input "true"
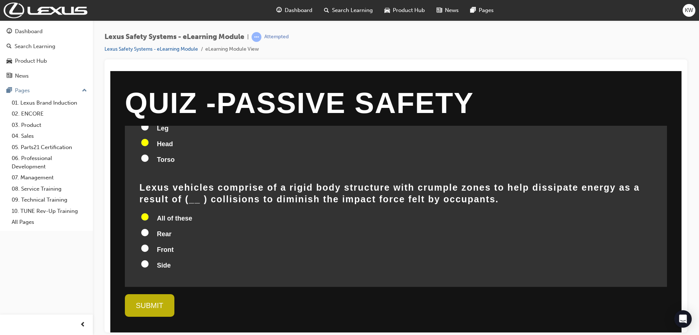
click at [147, 300] on div "SUBMIT" at bounding box center [150, 305] width 50 height 23
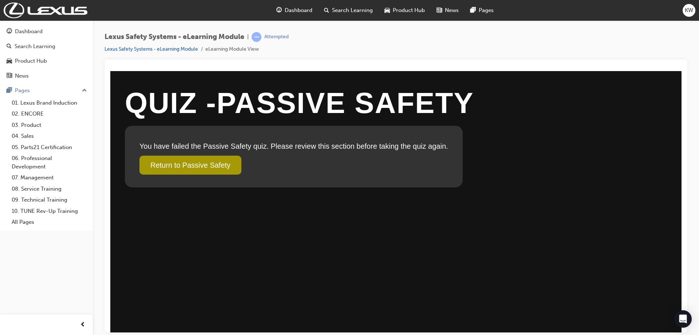
scroll to position [0, 0]
click at [215, 164] on link "Return to Passive Safety" at bounding box center [191, 164] width 102 height 19
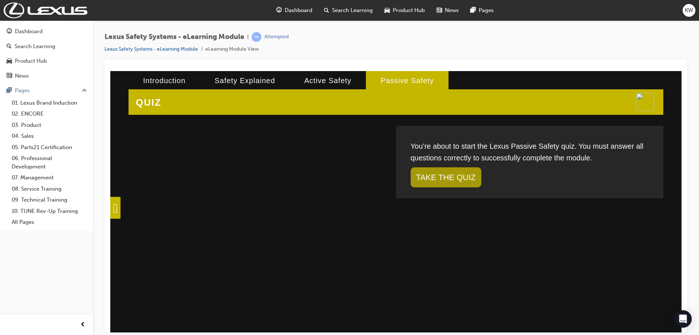
click at [434, 180] on link "TAKE THE QUIZ" at bounding box center [446, 177] width 71 height 20
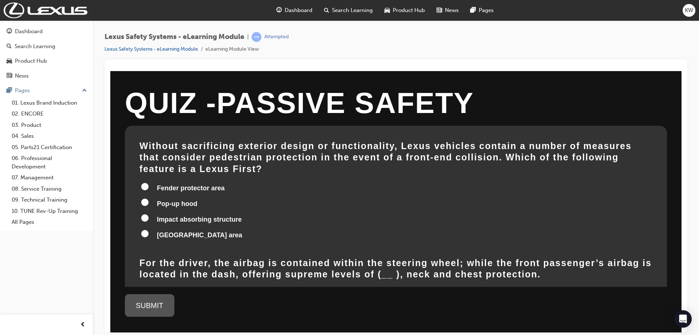
click at [145, 229] on input "Cowl Louvre area" at bounding box center [144, 232] width 7 height 7
radio input "true"
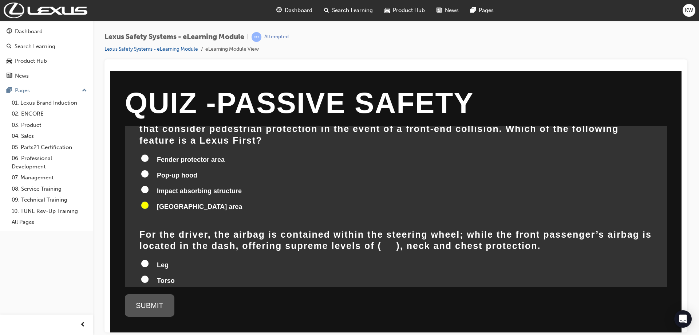
scroll to position [73, 0]
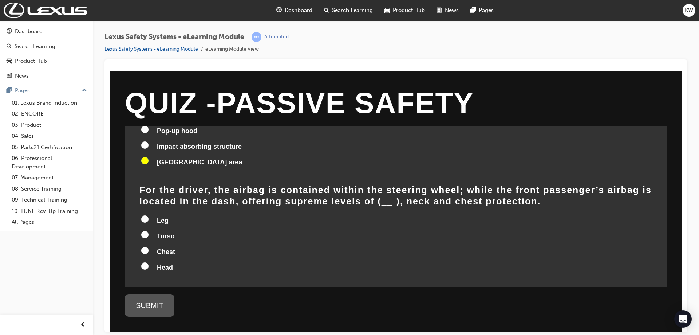
drag, startPoint x: 145, startPoint y: 256, endPoint x: 155, endPoint y: 255, distance: 10.3
click at [145, 262] on input "Head" at bounding box center [144, 265] width 7 height 7
radio input "true"
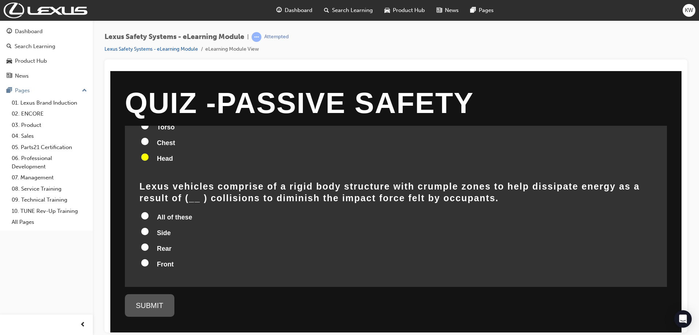
scroll to position [182, 0]
drag, startPoint x: 144, startPoint y: 204, endPoint x: 191, endPoint y: 214, distance: 48.5
click at [145, 211] on input "All of these" at bounding box center [144, 214] width 7 height 7
radio input "true"
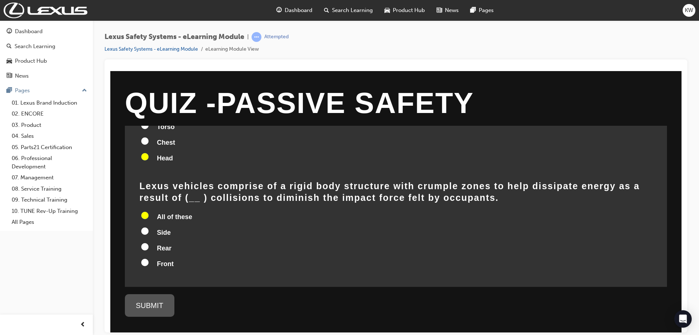
radio input "true"
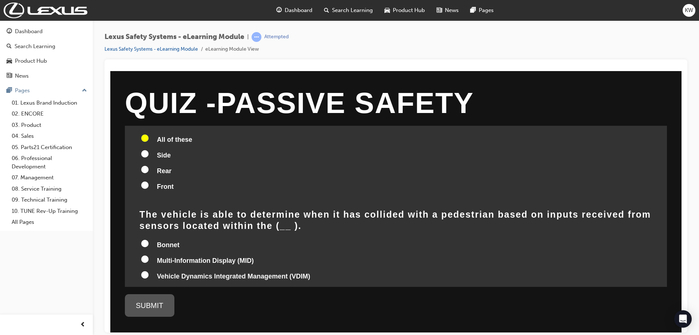
scroll to position [217, 0]
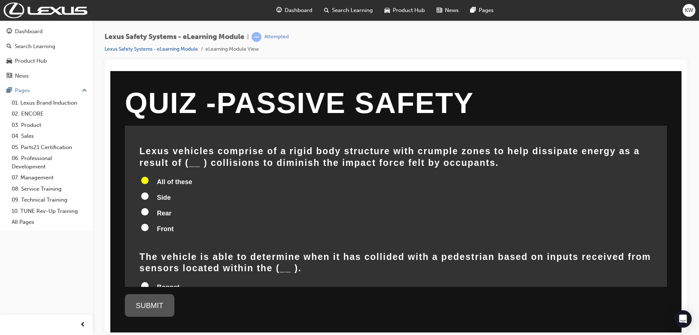
drag, startPoint x: 145, startPoint y: 167, endPoint x: 149, endPoint y: 182, distance: 16.2
click at [147, 176] on input "All of these" at bounding box center [144, 179] width 7 height 7
radio input "true"
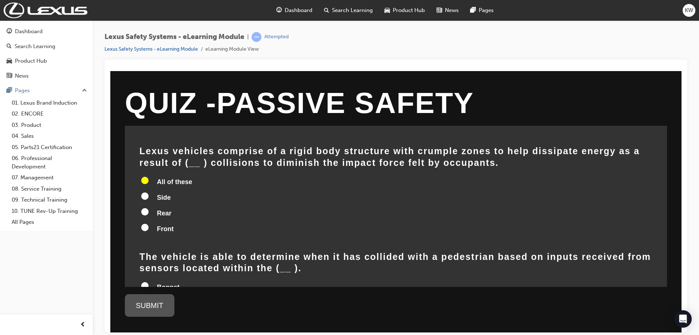
click at [146, 176] on input "All of these" at bounding box center [144, 179] width 7 height 7
radio input "true"
click at [146, 176] on input "All of these" at bounding box center [144, 179] width 7 height 7
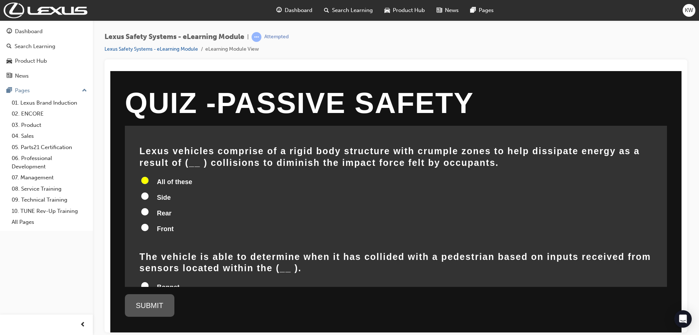
radio input "true"
click at [142, 223] on input "Front" at bounding box center [144, 226] width 7 height 7
radio input "true"
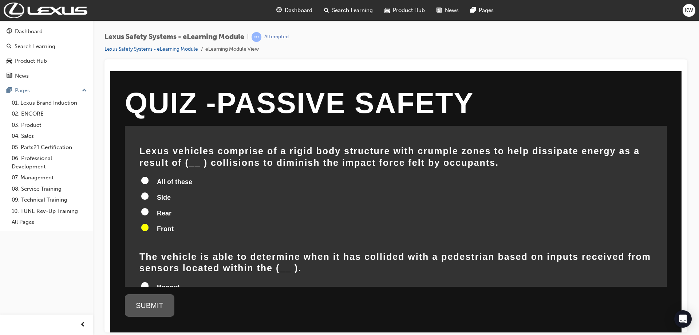
radio input "true"
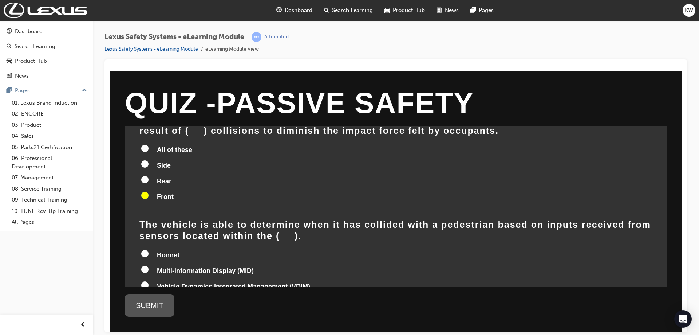
scroll to position [290, 0]
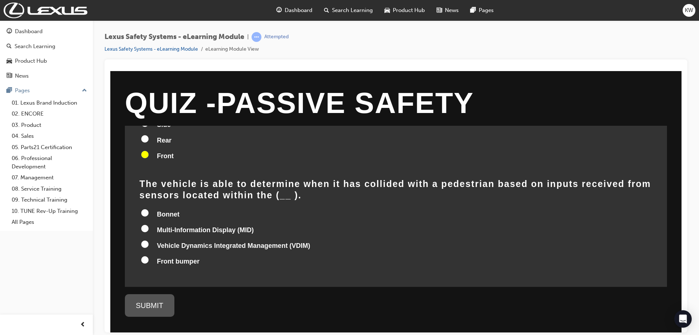
click at [146, 256] on input "Front bumper" at bounding box center [144, 259] width 7 height 7
radio input "true"
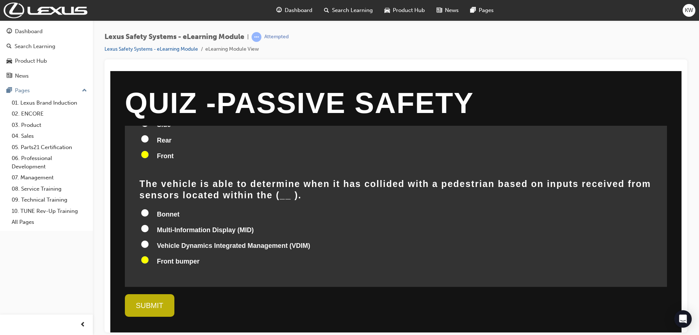
click at [146, 307] on div "SUBMIT" at bounding box center [150, 305] width 50 height 23
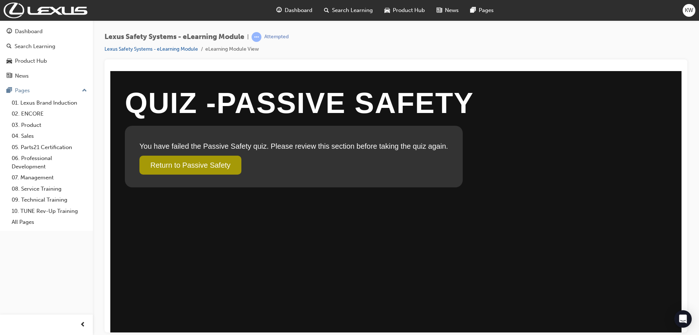
scroll to position [0, 0]
click at [177, 163] on link "Return to Passive Safety" at bounding box center [191, 164] width 102 height 19
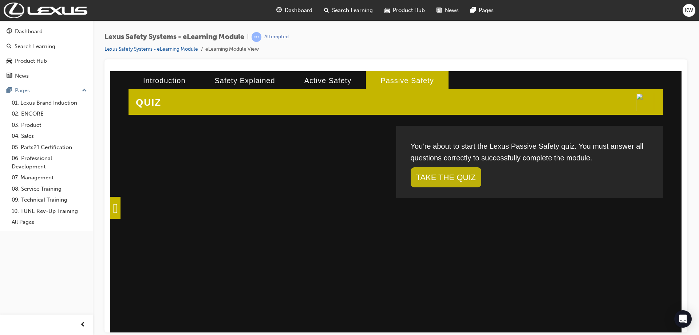
click at [432, 175] on link "TAKE THE QUIZ" at bounding box center [446, 177] width 71 height 20
click at [435, 177] on link "TAKE THE QUIZ" at bounding box center [446, 177] width 71 height 20
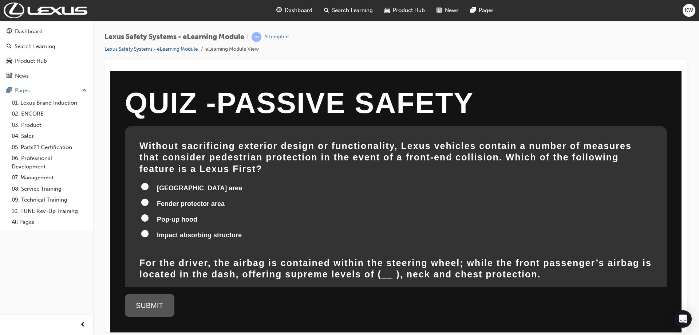
click at [144, 182] on input "Cowl Louvre area" at bounding box center [144, 185] width 7 height 7
radio input "true"
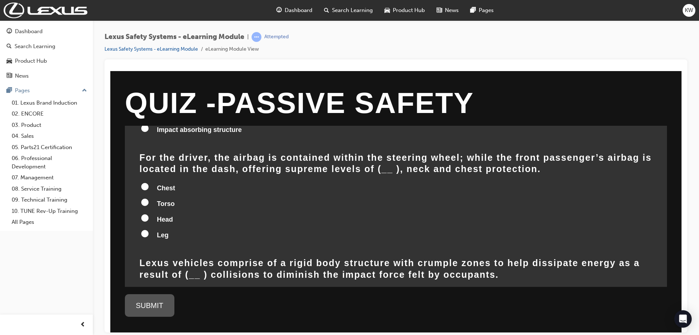
scroll to position [109, 0]
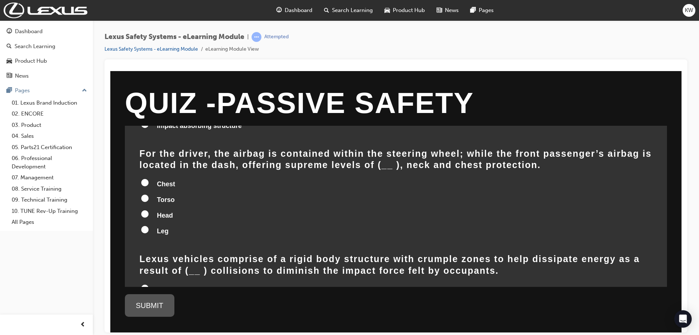
click at [144, 210] on input "Head" at bounding box center [144, 213] width 7 height 7
radio input "true"
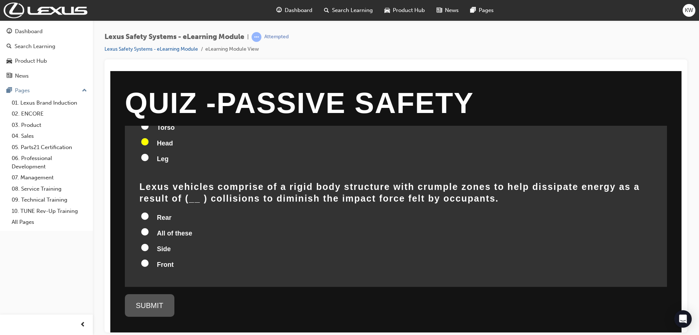
scroll to position [182, 0]
click at [146, 227] on input "All of these" at bounding box center [144, 230] width 7 height 7
radio input "true"
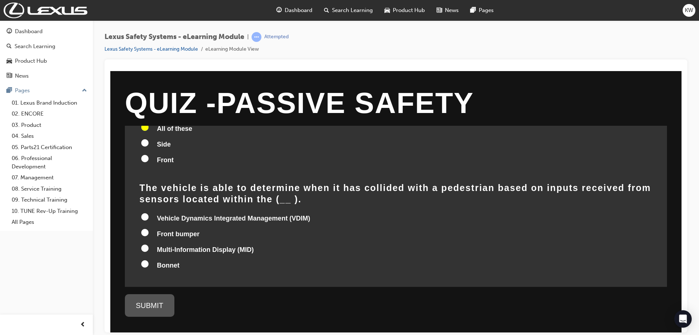
scroll to position [290, 0]
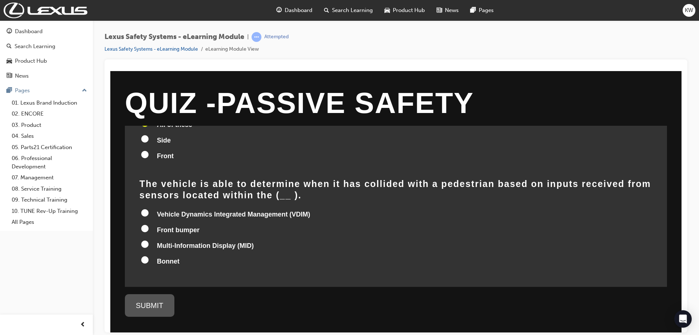
click at [143, 224] on input "Front bumper" at bounding box center [144, 227] width 7 height 7
radio input "true"
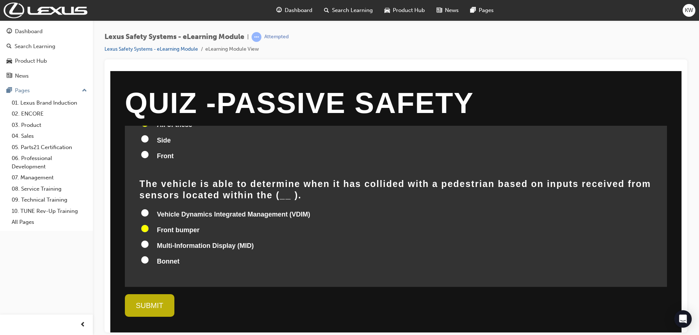
click at [149, 303] on div "SUBMIT" at bounding box center [150, 305] width 50 height 23
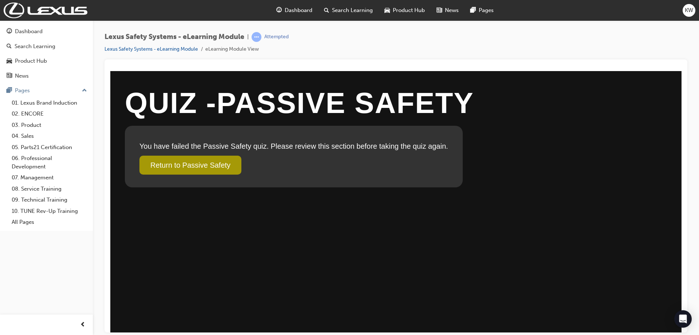
click at [198, 164] on link "Return to Passive Safety" at bounding box center [191, 164] width 102 height 19
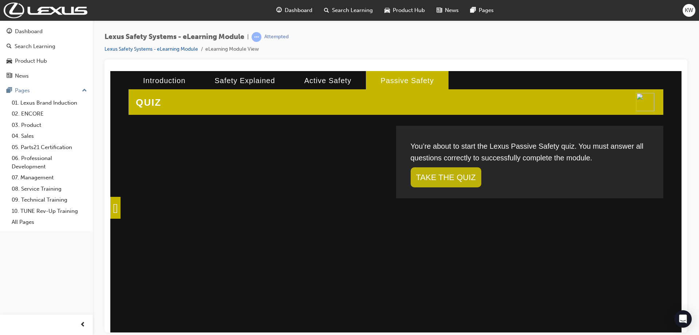
click at [452, 173] on link "TAKE THE QUIZ" at bounding box center [446, 177] width 71 height 20
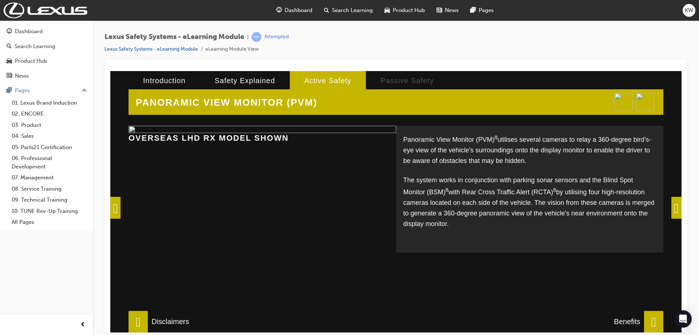
scroll to position [171, 0]
click at [672, 208] on span at bounding box center [677, 207] width 10 height 22
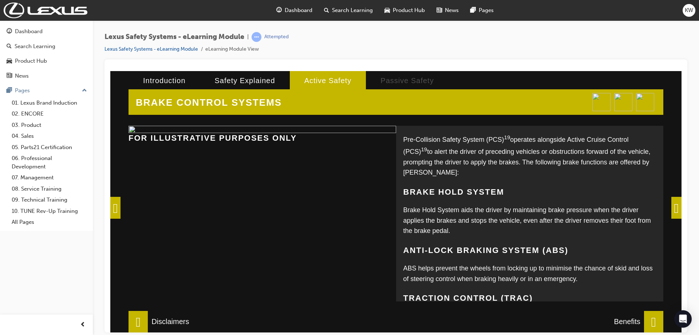
click at [672, 209] on span at bounding box center [677, 207] width 10 height 22
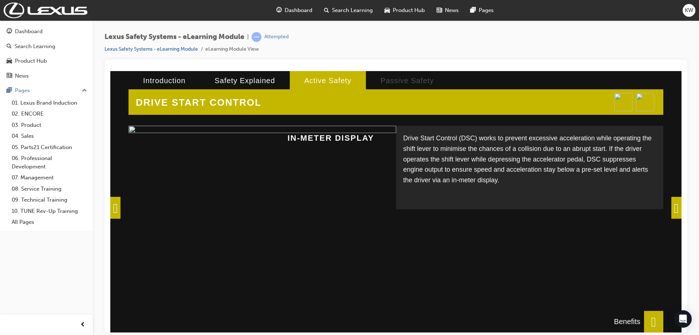
click at [117, 207] on span at bounding box center [115, 207] width 10 height 22
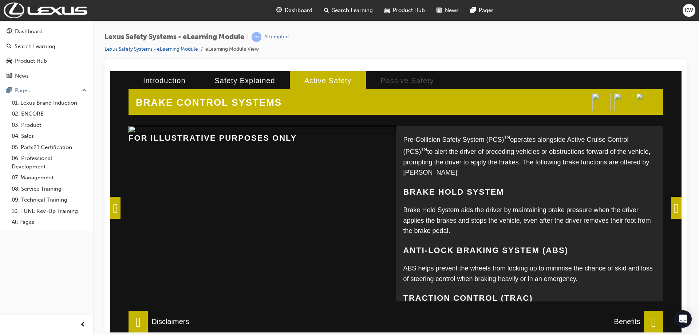
click at [121, 208] on span at bounding box center [115, 207] width 10 height 22
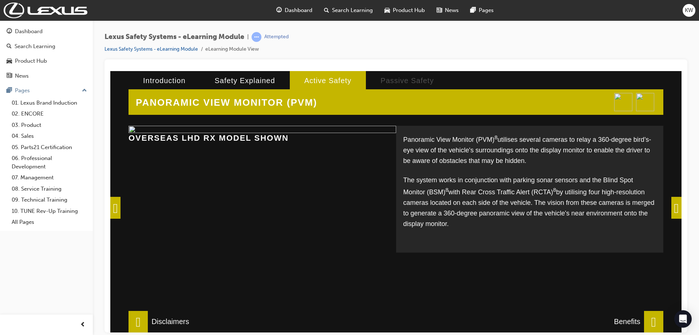
click at [121, 208] on span at bounding box center [115, 207] width 10 height 22
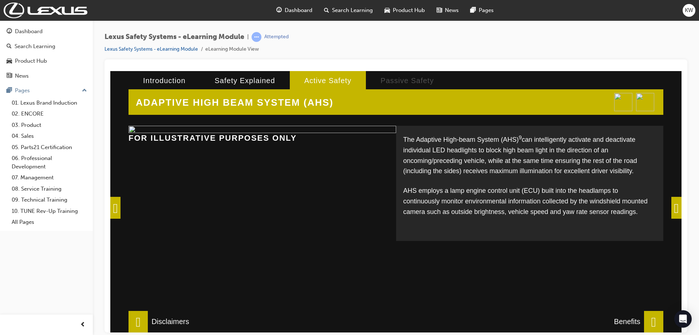
click at [120, 204] on span at bounding box center [115, 207] width 10 height 22
click at [120, 204] on div "ADAPTIVE HIGH BEAM SYSTEM (AHS) The Adaptive High-beam System (AHS) 9 can intel…" at bounding box center [396, 201] width 572 height 261
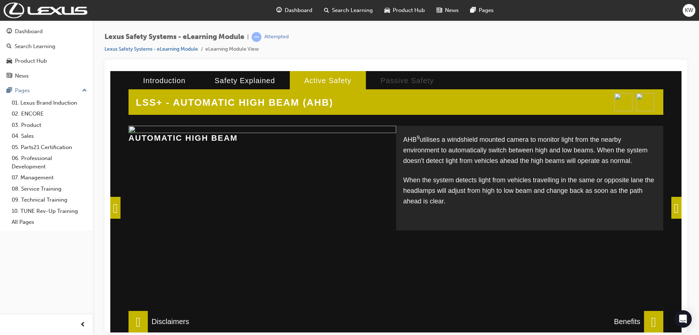
click at [121, 207] on span at bounding box center [115, 207] width 10 height 22
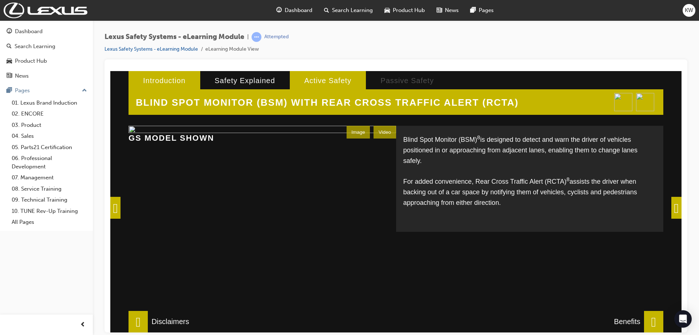
click at [171, 77] on li "Introduction" at bounding box center [165, 80] width 72 height 19
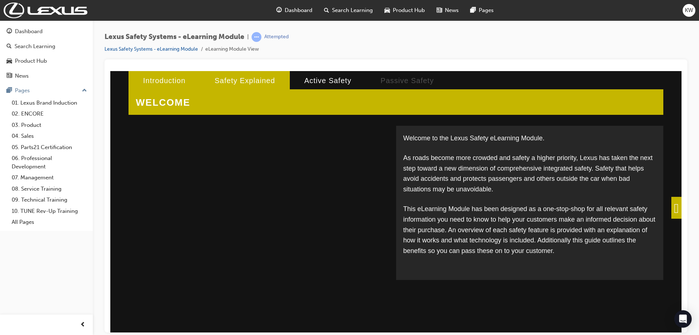
click at [225, 81] on li "Safety Explained" at bounding box center [245, 80] width 90 height 19
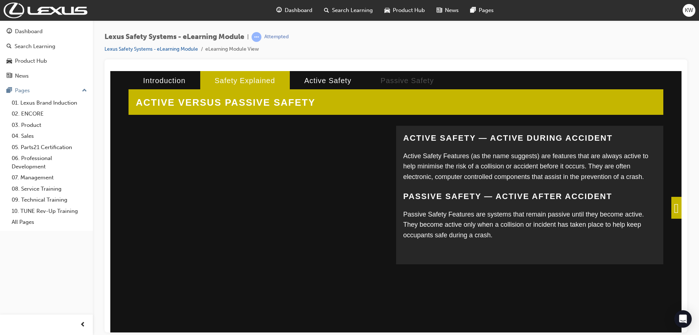
click at [672, 207] on span at bounding box center [677, 207] width 10 height 22
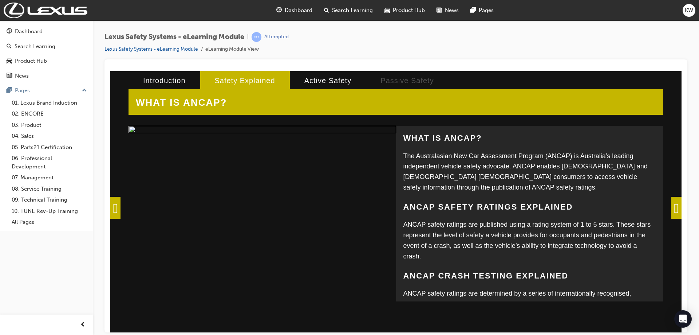
scroll to position [138, 0]
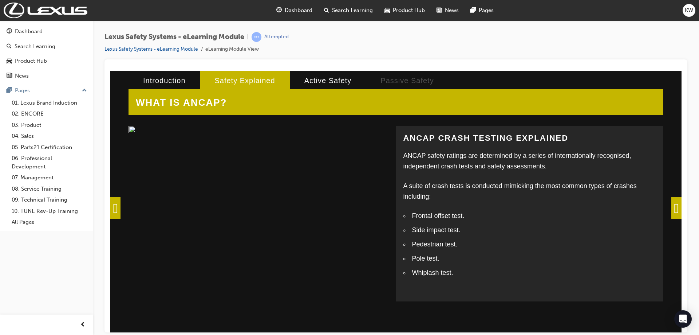
click at [673, 208] on span at bounding box center [677, 207] width 10 height 22
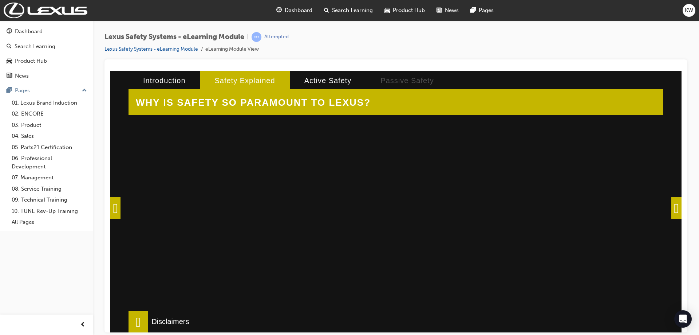
scroll to position [219, 0]
click at [672, 209] on span at bounding box center [677, 207] width 10 height 22
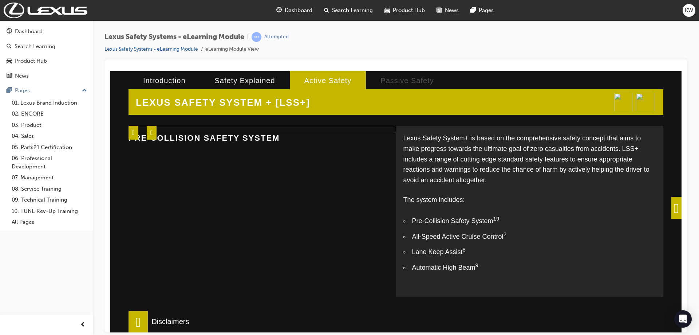
click at [674, 203] on span at bounding box center [677, 207] width 10 height 22
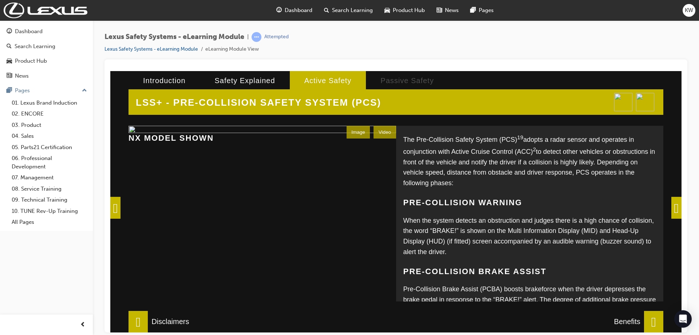
scroll to position [96, 0]
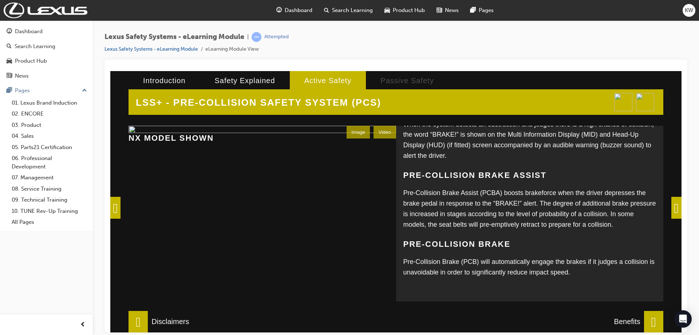
click at [675, 207] on span at bounding box center [677, 207] width 10 height 22
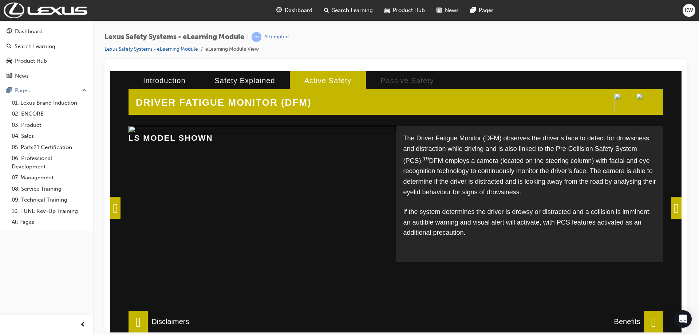
click at [674, 207] on span at bounding box center [677, 207] width 10 height 22
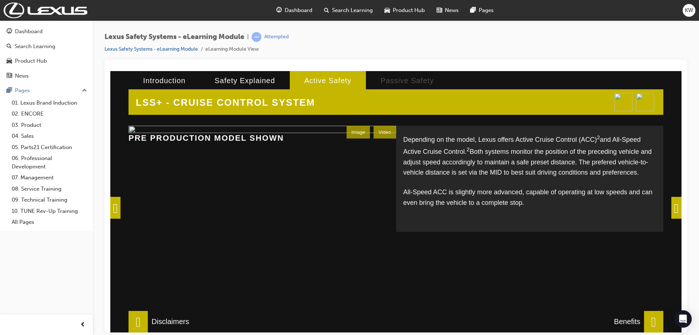
click at [672, 207] on span at bounding box center [677, 207] width 10 height 22
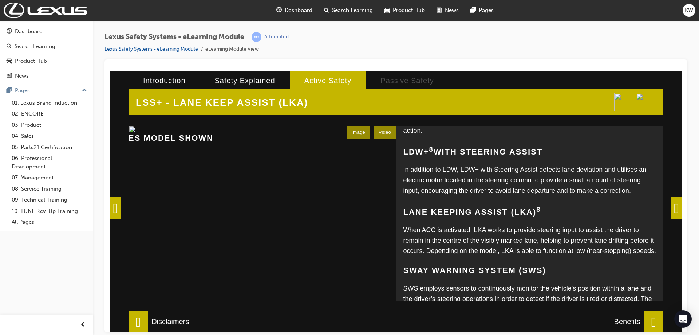
scroll to position [0, 0]
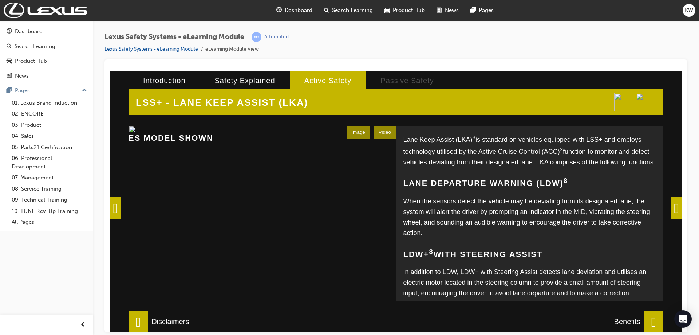
click at [672, 206] on span at bounding box center [677, 207] width 10 height 22
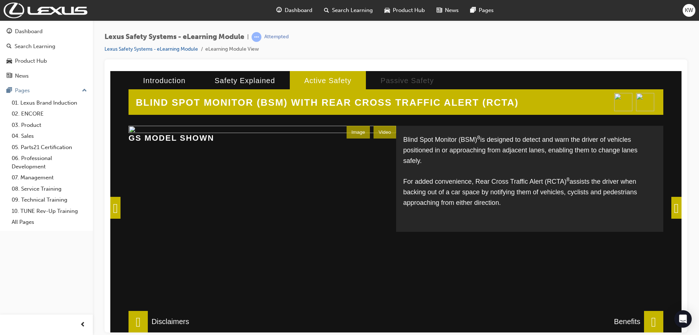
click at [675, 207] on span at bounding box center [677, 207] width 10 height 22
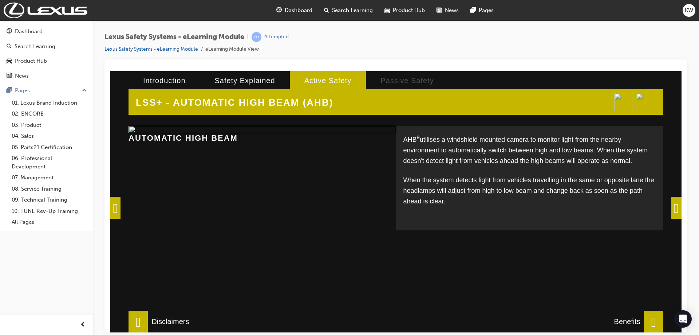
click at [672, 209] on span at bounding box center [677, 207] width 10 height 22
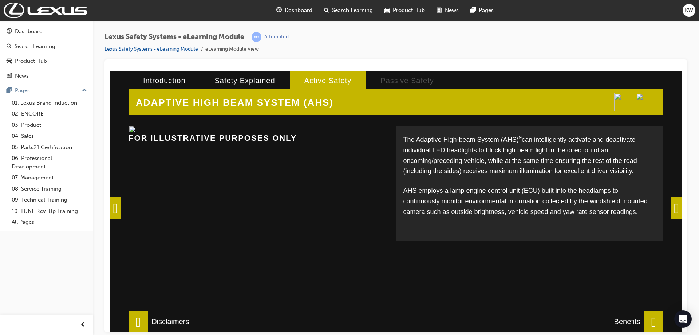
click at [673, 208] on span at bounding box center [677, 207] width 10 height 22
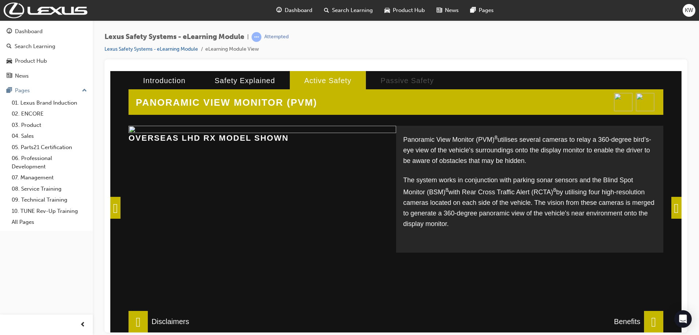
click at [674, 207] on span at bounding box center [677, 207] width 10 height 22
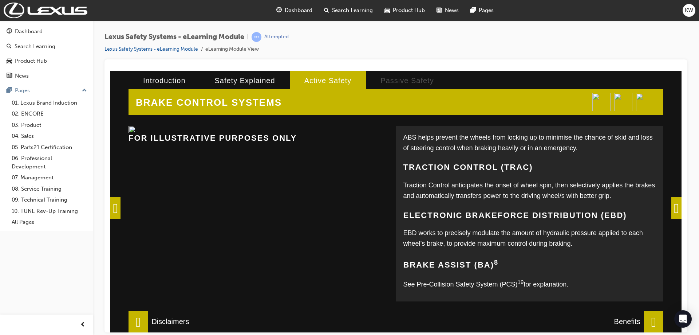
scroll to position [142, 0]
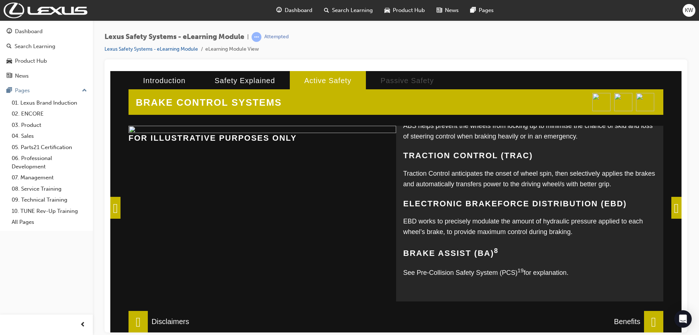
click at [674, 212] on span at bounding box center [677, 207] width 10 height 22
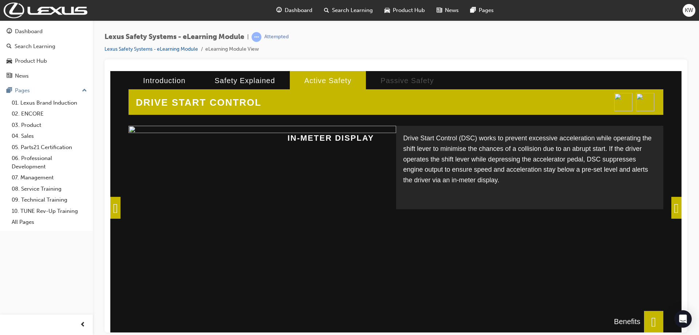
click at [674, 211] on span at bounding box center [677, 207] width 10 height 22
click at [673, 205] on div "DRIVE START CONTROL Drive Start Control (DSC) works to prevent excessive accele…" at bounding box center [396, 201] width 572 height 261
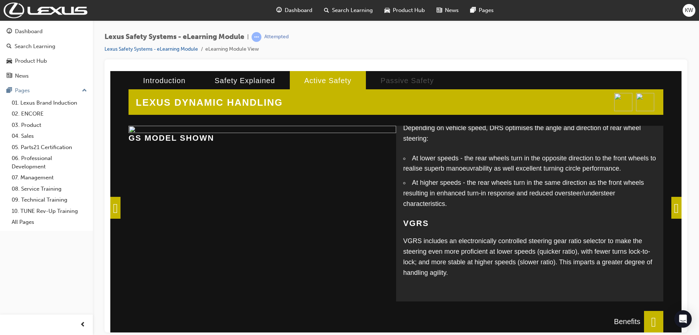
scroll to position [0, 0]
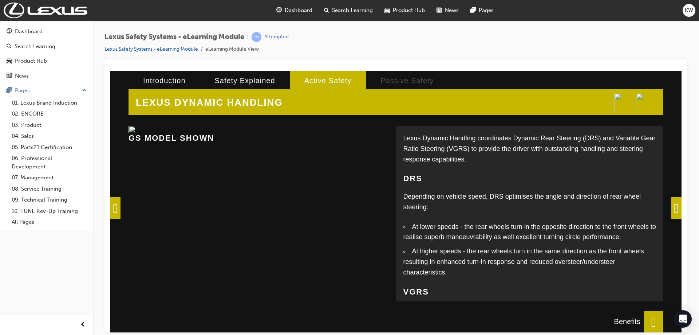
click at [674, 208] on span at bounding box center [677, 207] width 10 height 22
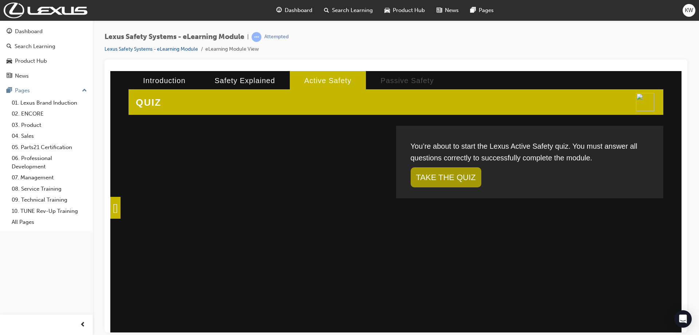
click at [119, 205] on span at bounding box center [115, 207] width 10 height 22
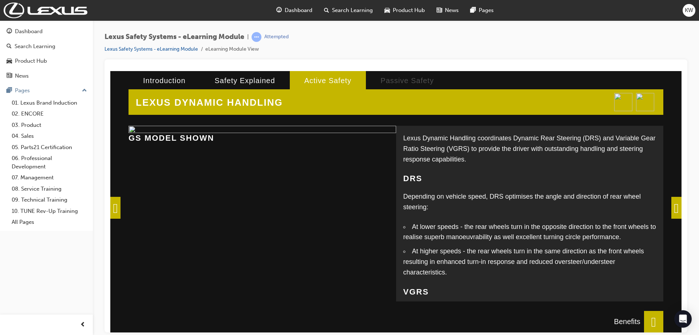
click at [115, 210] on span at bounding box center [115, 207] width 10 height 22
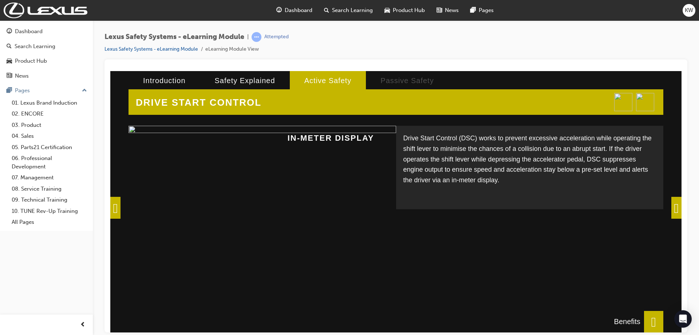
click at [121, 207] on span at bounding box center [115, 207] width 10 height 22
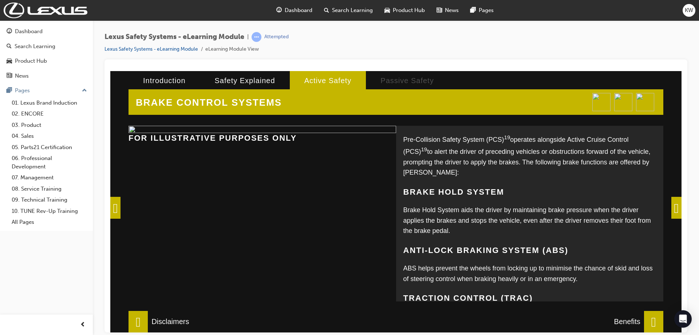
click at [121, 209] on span at bounding box center [115, 207] width 10 height 22
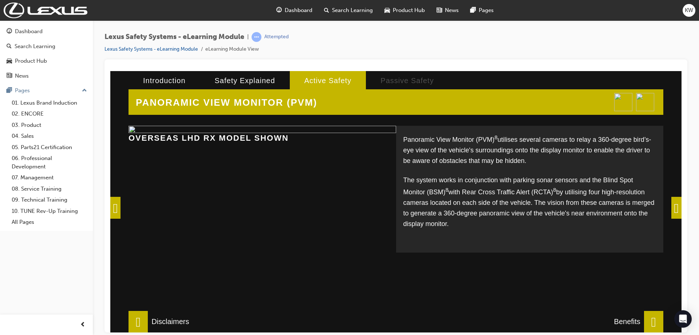
click at [117, 207] on span at bounding box center [115, 207] width 10 height 22
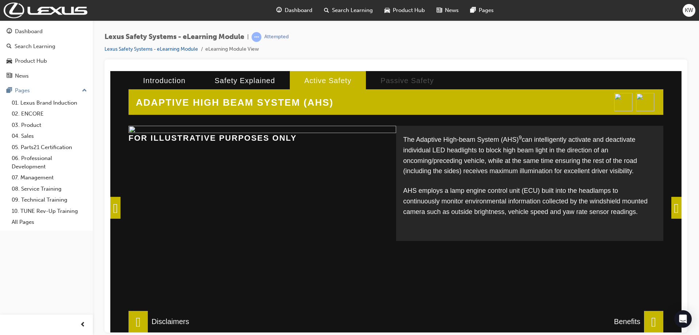
click at [117, 207] on span at bounding box center [115, 207] width 10 height 22
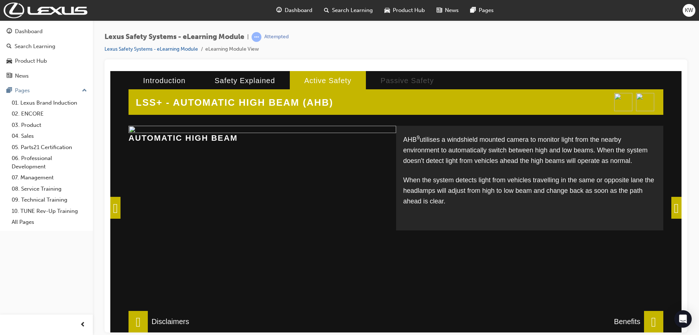
click at [118, 207] on span at bounding box center [115, 207] width 10 height 22
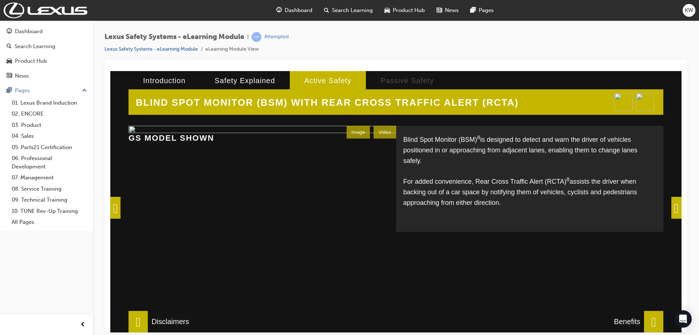
click at [118, 207] on span at bounding box center [115, 207] width 10 height 22
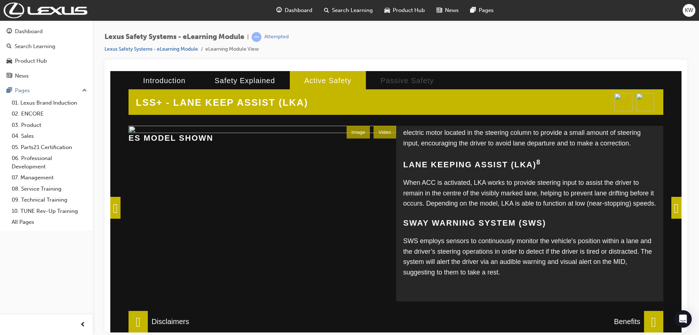
scroll to position [171, 0]
click at [121, 201] on span at bounding box center [115, 207] width 10 height 22
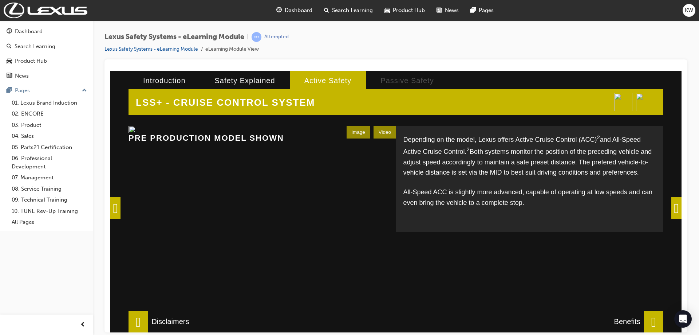
click at [121, 207] on span at bounding box center [115, 207] width 10 height 22
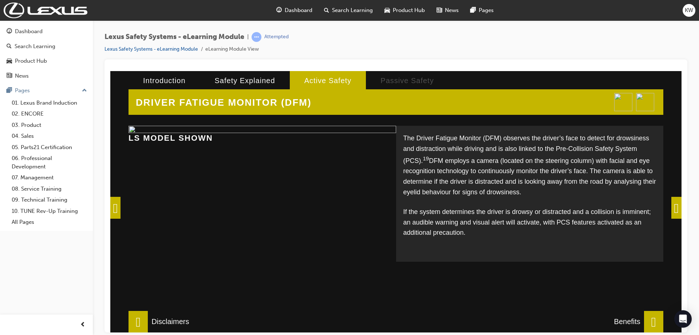
click at [674, 207] on span at bounding box center [677, 207] width 10 height 22
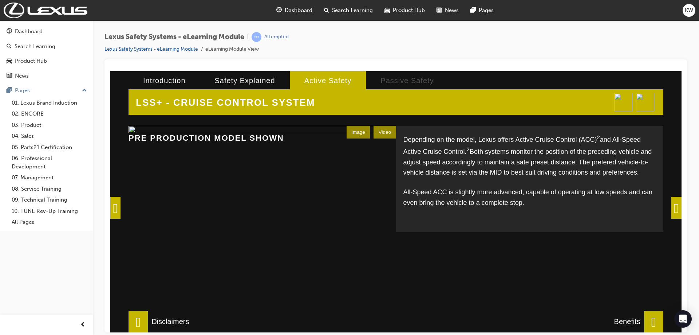
click at [674, 207] on span at bounding box center [677, 207] width 10 height 22
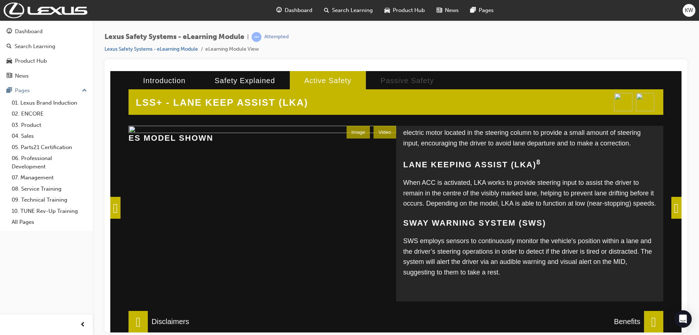
click at [673, 208] on span at bounding box center [677, 207] width 10 height 22
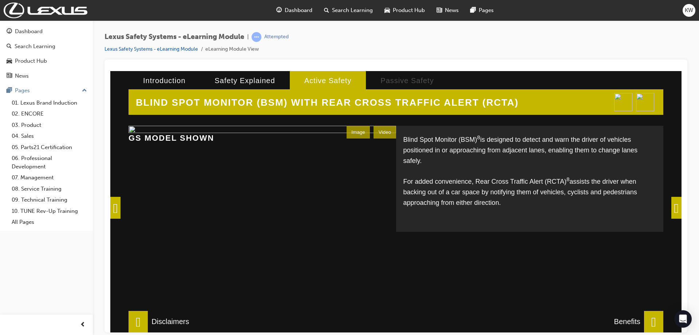
click at [674, 209] on span at bounding box center [677, 207] width 10 height 22
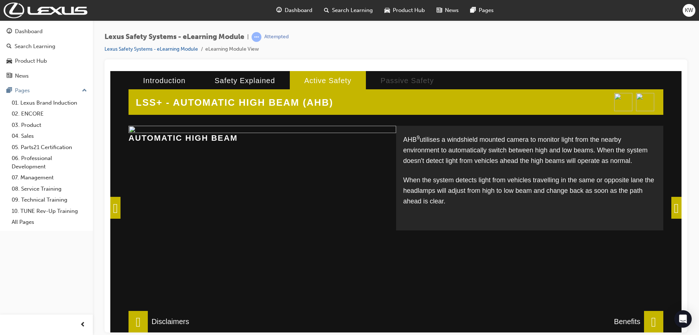
click at [674, 209] on span at bounding box center [677, 207] width 10 height 22
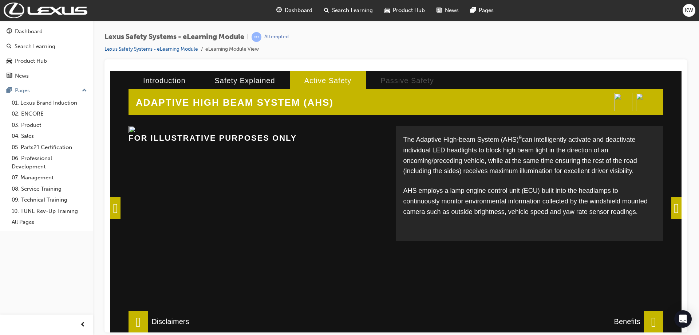
click at [674, 209] on span at bounding box center [677, 207] width 10 height 22
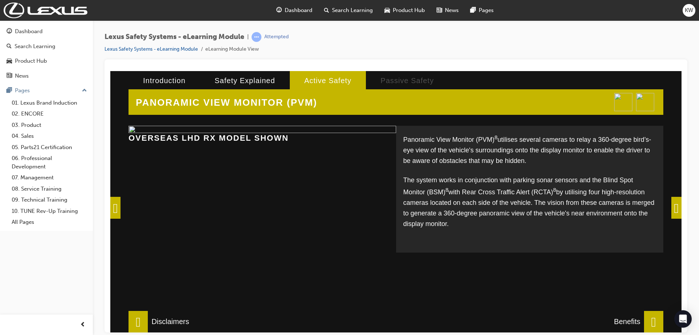
click at [674, 209] on span at bounding box center [677, 207] width 10 height 22
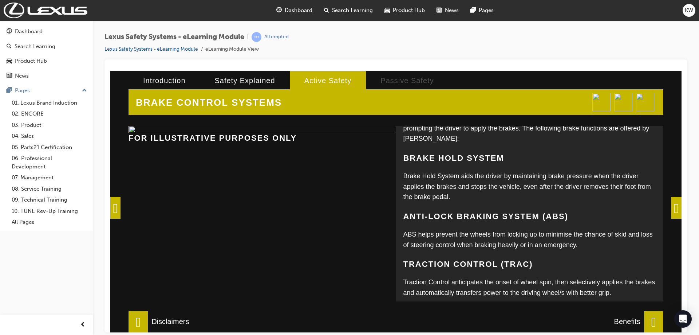
scroll to position [0, 0]
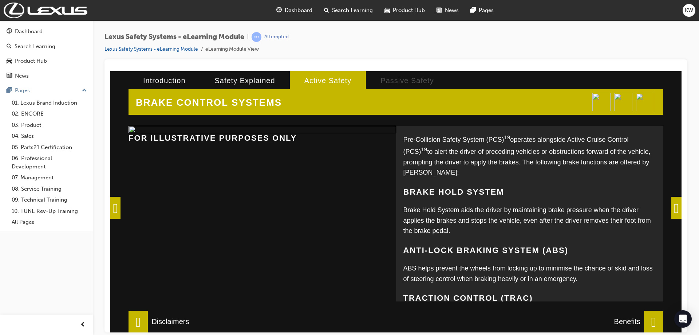
click at [676, 208] on span at bounding box center [677, 207] width 10 height 22
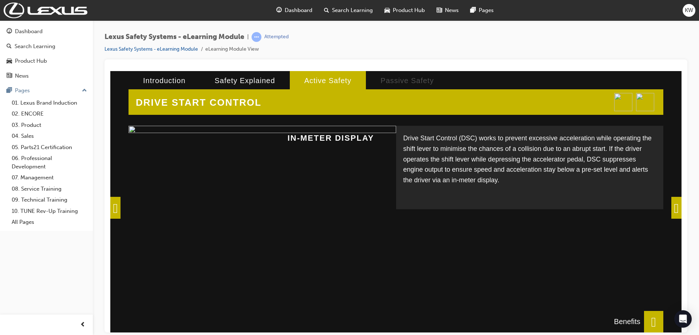
click at [672, 205] on span at bounding box center [677, 207] width 10 height 22
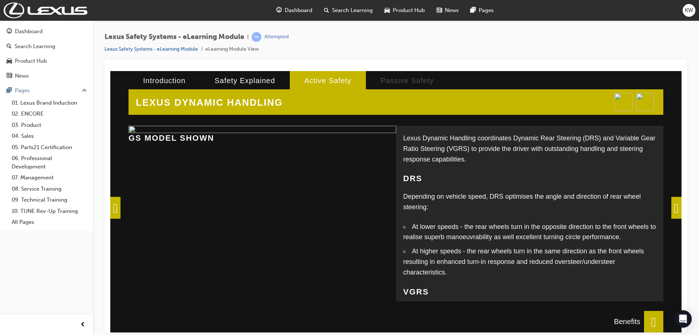
click at [119, 209] on span at bounding box center [115, 207] width 10 height 22
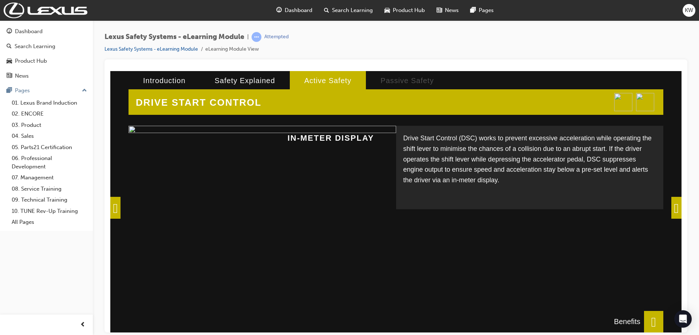
click at [673, 200] on span at bounding box center [677, 207] width 10 height 22
click at [673, 200] on div "DRIVE START CONTROL Drive Start Control (DSC) works to prevent excessive accele…" at bounding box center [396, 201] width 572 height 261
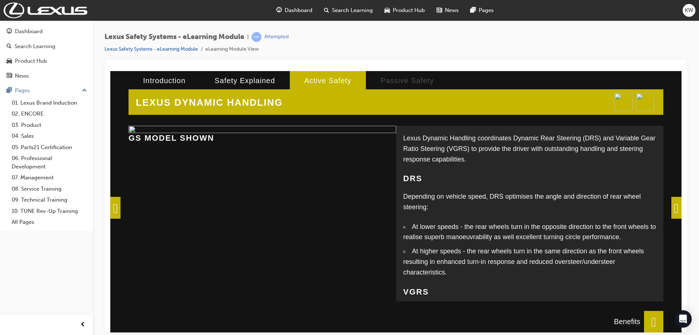
click at [674, 208] on span at bounding box center [677, 207] width 10 height 22
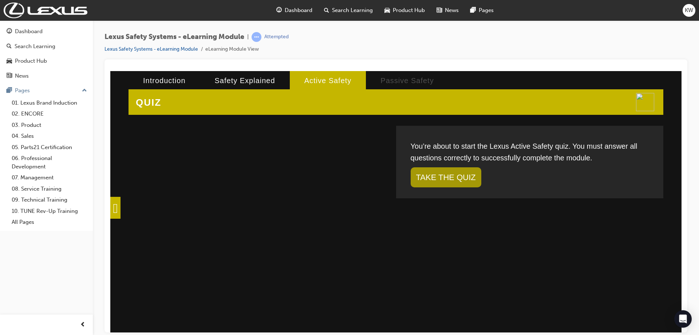
drag, startPoint x: 629, startPoint y: 222, endPoint x: 611, endPoint y: 221, distance: 18.2
click at [624, 221] on div "You’re about to start the Lexus Active Safety quiz. You must answer all questio…" at bounding box center [530, 205] width 268 height 161
click at [382, 78] on li "Passive Safety" at bounding box center [407, 80] width 82 height 19
click at [373, 82] on li "Passive Safety" at bounding box center [407, 80] width 82 height 19
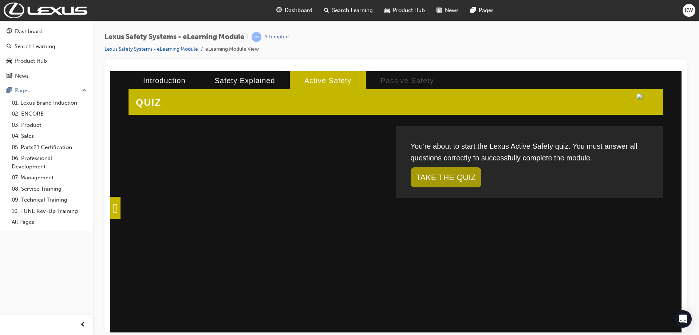
scroll to position [171, 0]
click at [463, 177] on link "TAKE THE QUIZ" at bounding box center [446, 177] width 71 height 20
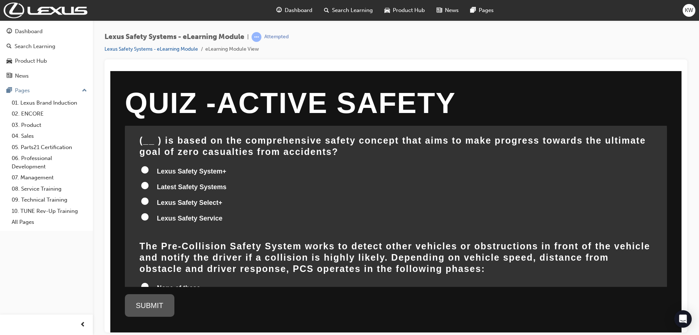
scroll to position [0, 0]
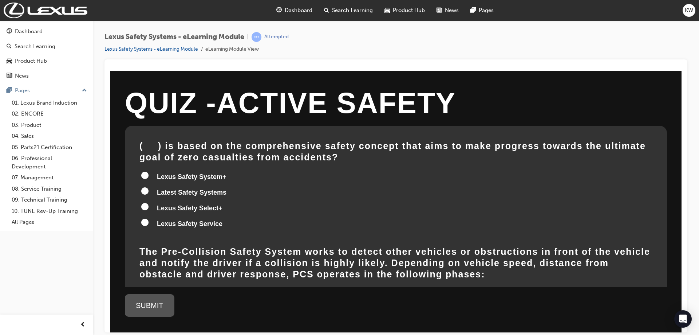
click at [145, 207] on input "Lexus Safety Select+" at bounding box center [144, 206] width 7 height 7
radio input "true"
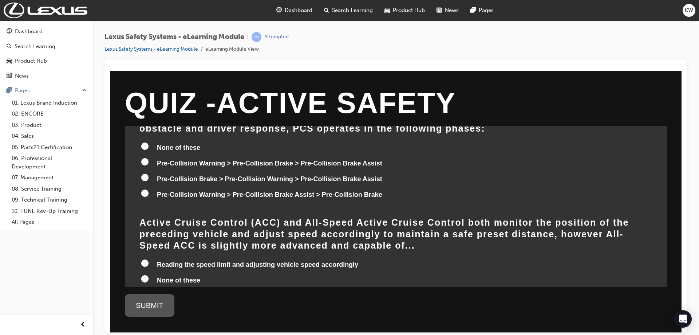
scroll to position [109, 0]
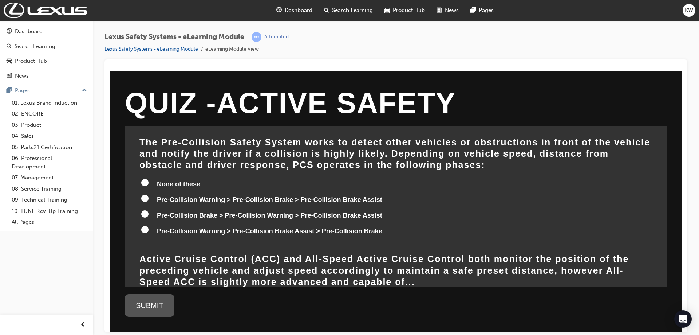
click at [146, 230] on input "Pre-Collision Warning > Pre-Collision Brake Assist > Pre-Collision Brake" at bounding box center [144, 228] width 7 height 7
radio input "true"
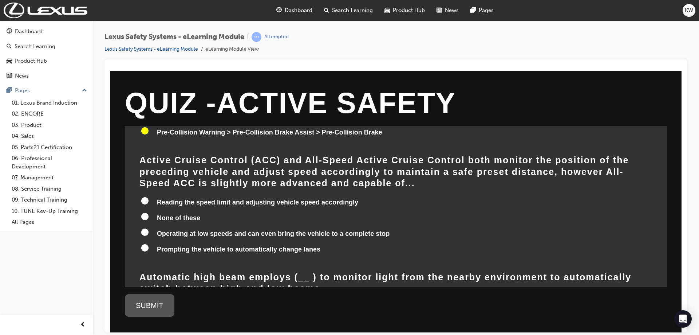
scroll to position [219, 0]
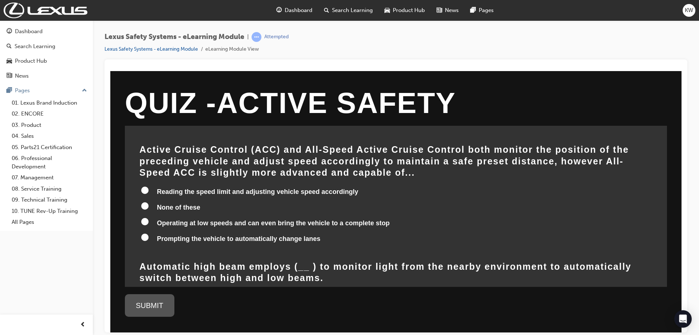
click at [143, 217] on input "Operating at low speeds and can even bring the vehicle to a complete stop" at bounding box center [144, 220] width 7 height 7
radio input "true"
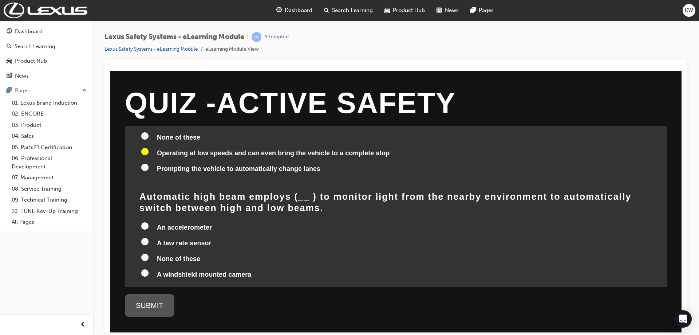
scroll to position [291, 0]
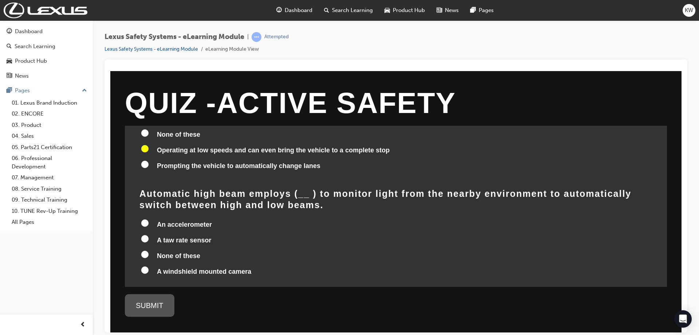
click at [143, 266] on input "A windshield mounted camera" at bounding box center [144, 269] width 7 height 7
radio input "true"
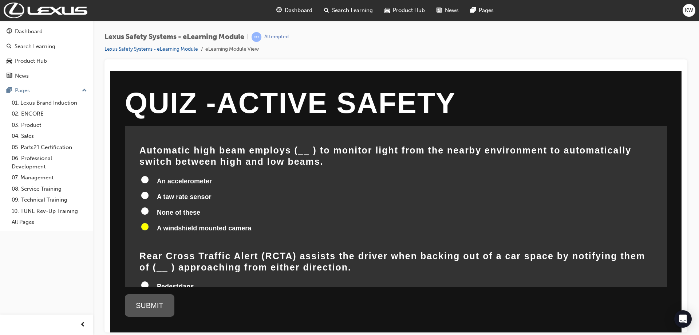
scroll to position [437, 0]
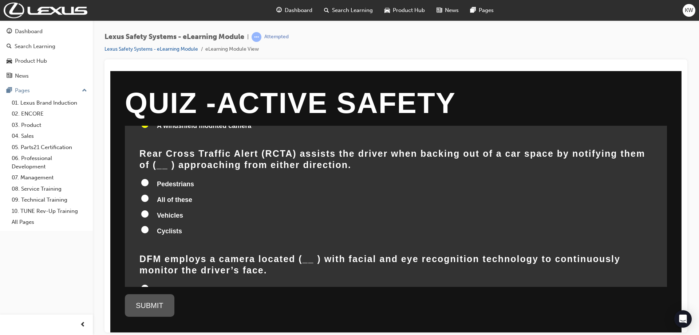
click at [146, 194] on input "All of these" at bounding box center [144, 197] width 7 height 7
radio input "true"
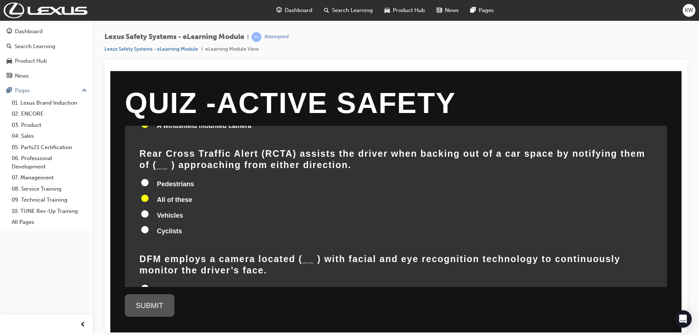
radio input "true"
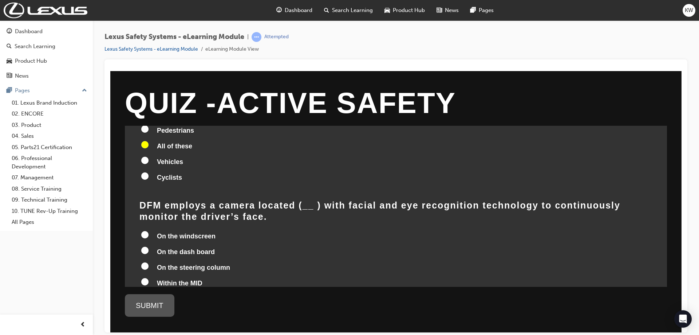
scroll to position [510, 0]
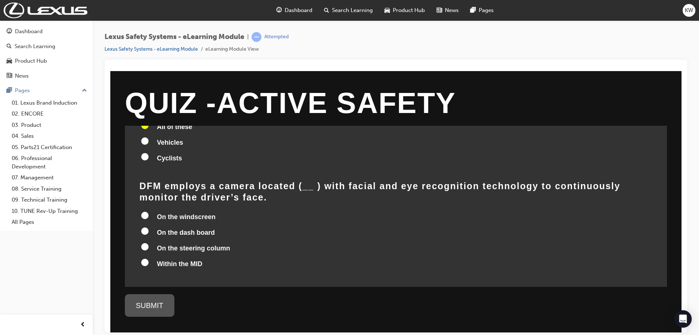
click at [142, 243] on input "On the steering column" at bounding box center [144, 246] width 7 height 7
radio input "true"
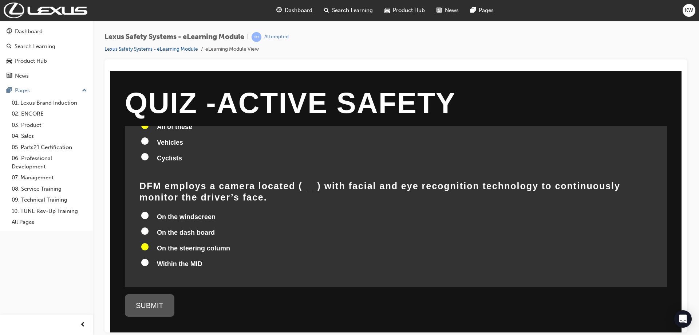
radio input "true"
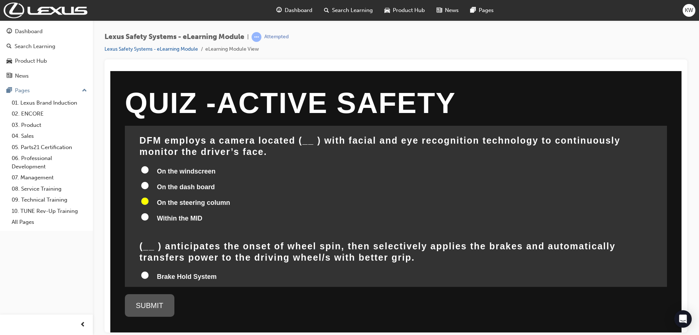
scroll to position [619, 0]
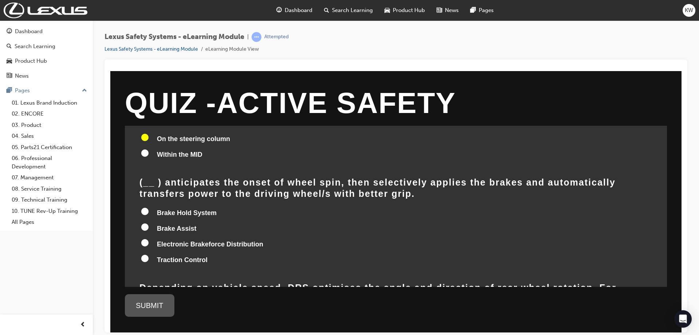
click at [146, 254] on input "Traction Control" at bounding box center [144, 257] width 7 height 7
radio input "true"
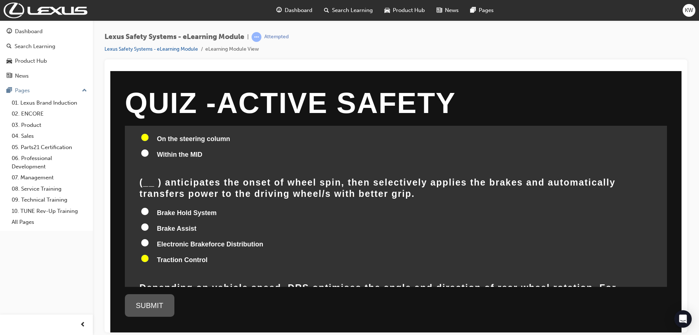
radio input "true"
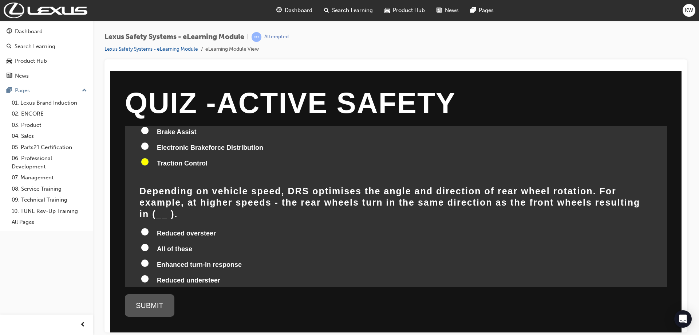
scroll to position [729, 0]
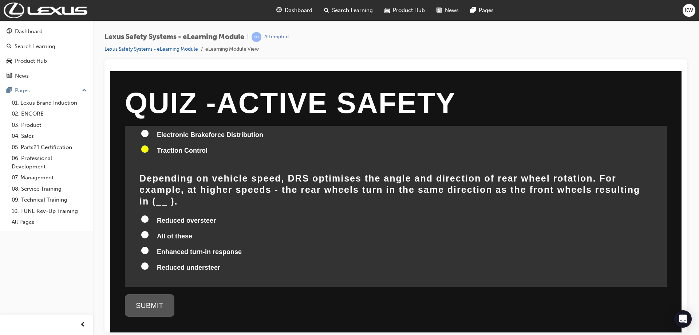
click at [143, 231] on input "All of these" at bounding box center [144, 234] width 7 height 7
radio input "true"
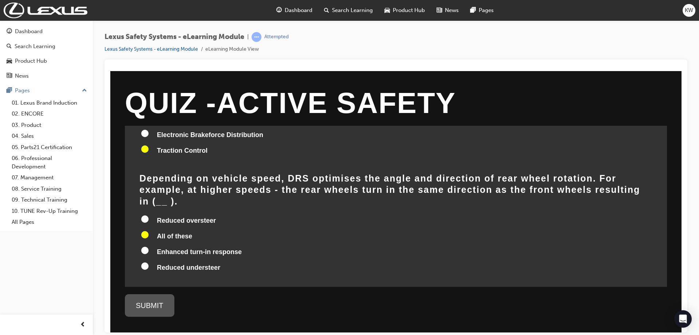
radio input "true"
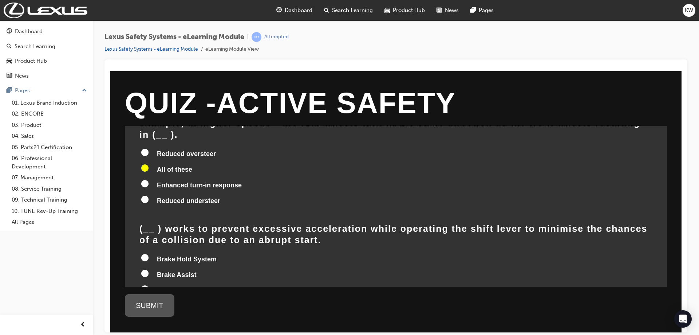
scroll to position [801, 0]
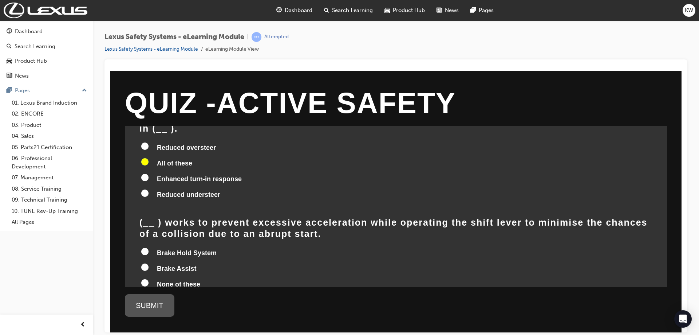
click at [144, 294] on input "Drive Start Control" at bounding box center [144, 297] width 7 height 7
radio input "true"
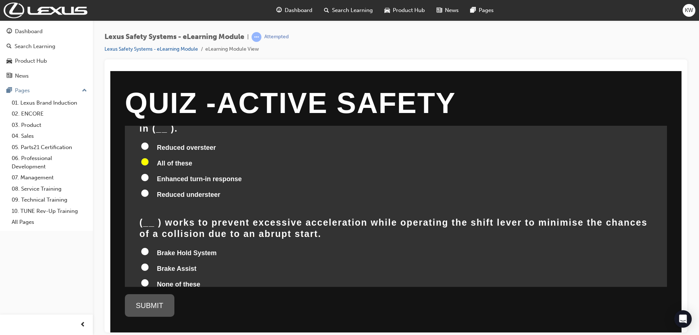
radio input "true"
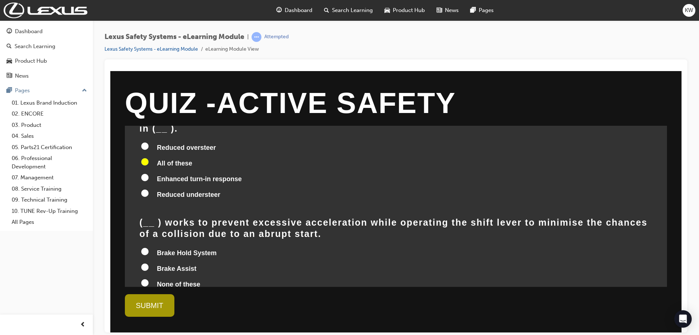
scroll to position [817, 0]
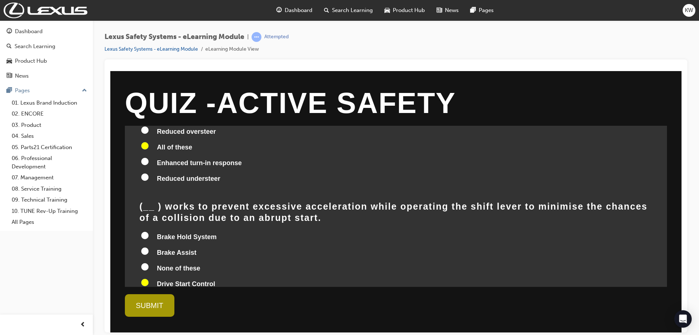
click at [164, 304] on div "SUBMIT" at bounding box center [150, 305] width 50 height 23
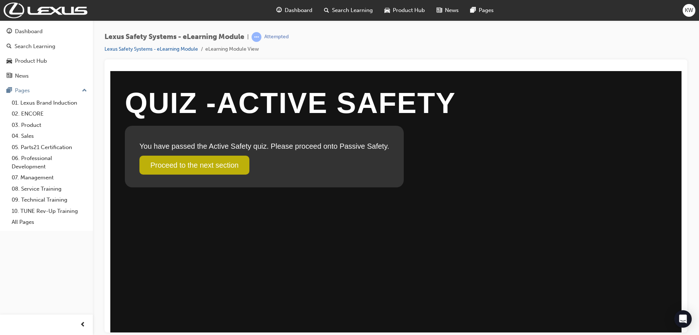
click at [219, 164] on link "Proceed to the next section" at bounding box center [195, 164] width 110 height 19
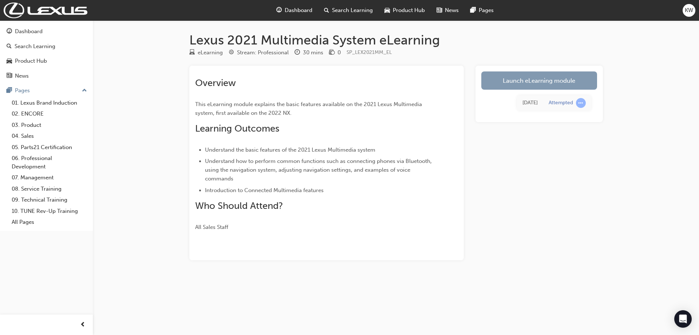
click at [525, 79] on link "Launch eLearning module" at bounding box center [540, 80] width 116 height 18
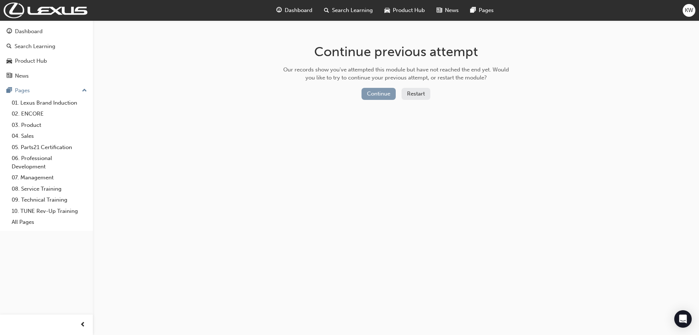
click at [380, 95] on button "Continue" at bounding box center [379, 94] width 34 height 12
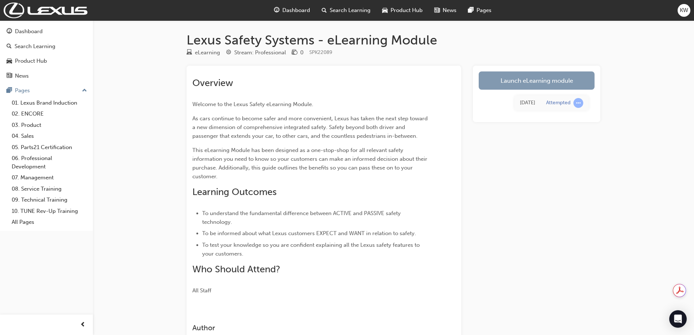
click at [529, 76] on link "Launch eLearning module" at bounding box center [537, 80] width 116 height 18
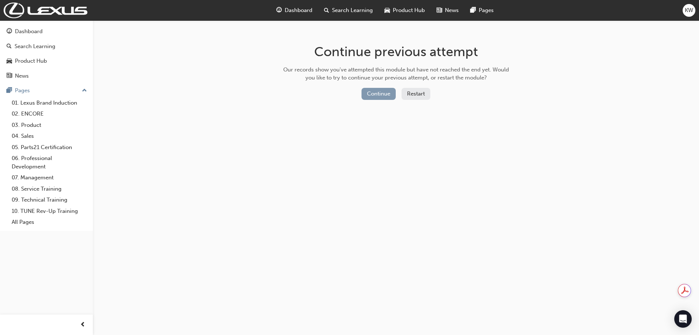
click at [385, 95] on button "Continue" at bounding box center [379, 94] width 34 height 12
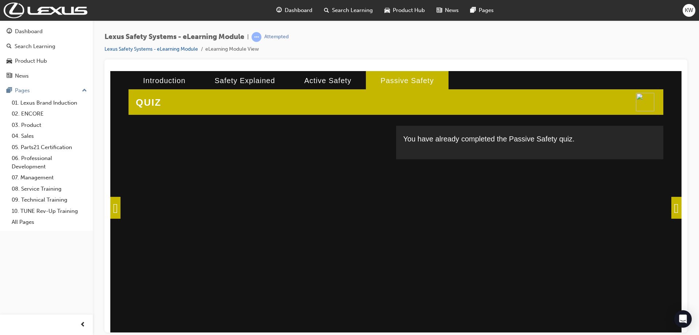
drag, startPoint x: 119, startPoint y: 210, endPoint x: 486, endPoint y: 216, distance: 366.9
click at [469, 272] on div "IMPACT ABSORBING STRUCTURE Lexus vehicles comprise a highly rigid body structur…" at bounding box center [396, 219] width 572 height 296
click at [674, 205] on span at bounding box center [677, 207] width 10 height 22
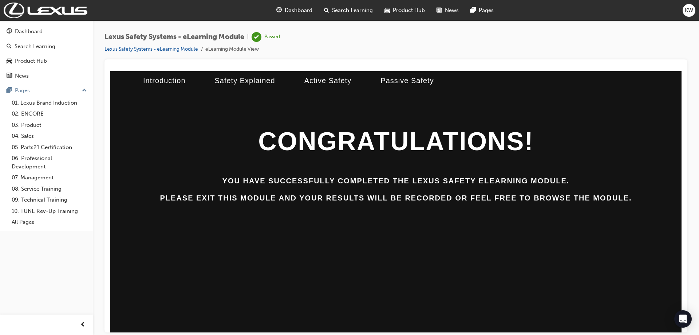
click at [301, 10] on span "Dashboard" at bounding box center [299, 10] width 28 height 8
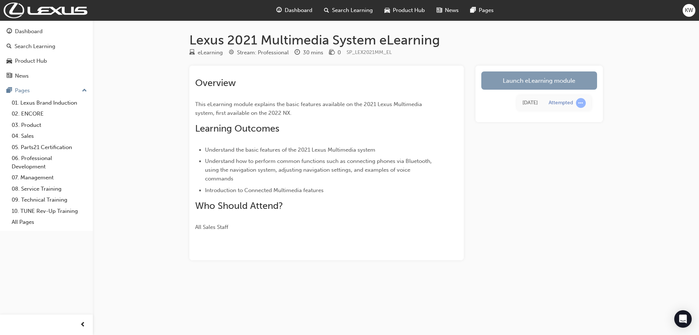
click at [522, 79] on link "Launch eLearning module" at bounding box center [540, 80] width 116 height 18
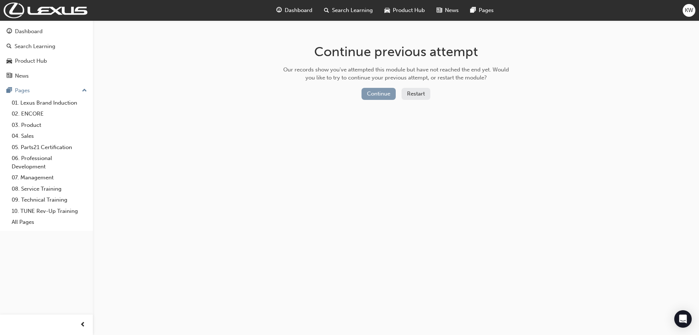
click at [383, 91] on button "Continue" at bounding box center [379, 94] width 34 height 12
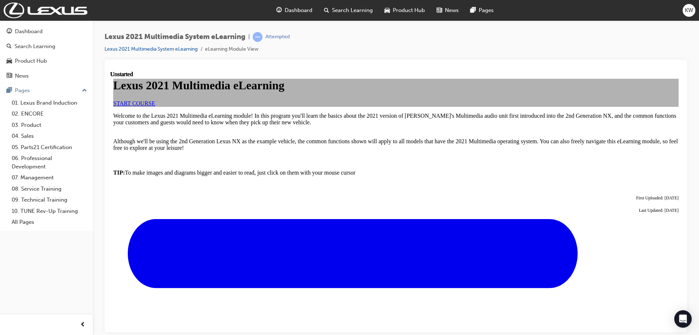
click at [155, 106] on span "START COURSE" at bounding box center [134, 103] width 42 height 6
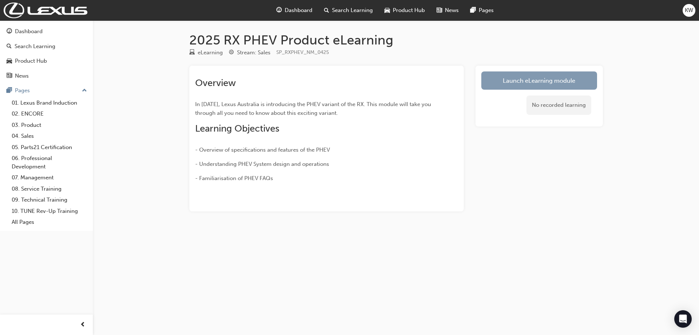
click at [522, 78] on link "Launch eLearning module" at bounding box center [540, 80] width 116 height 18
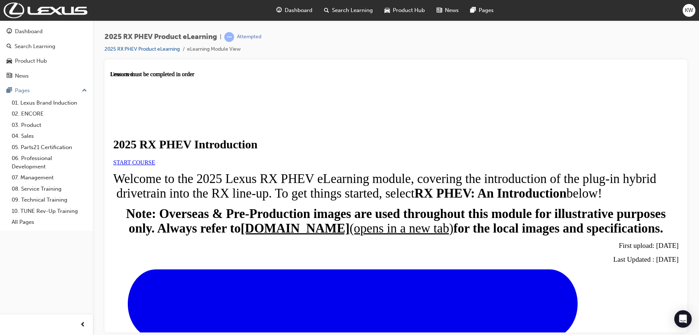
scroll to position [230, 0]
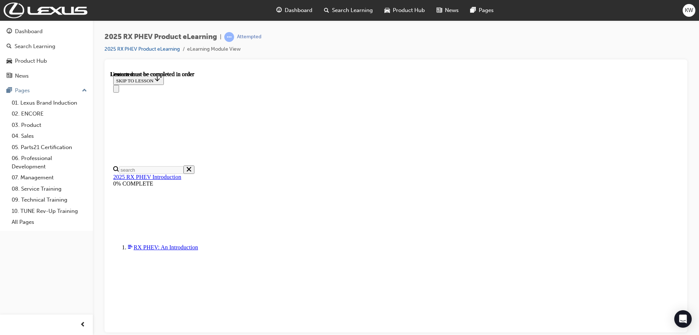
scroll to position [25, 0]
